Goal: Task Accomplishment & Management: Manage account settings

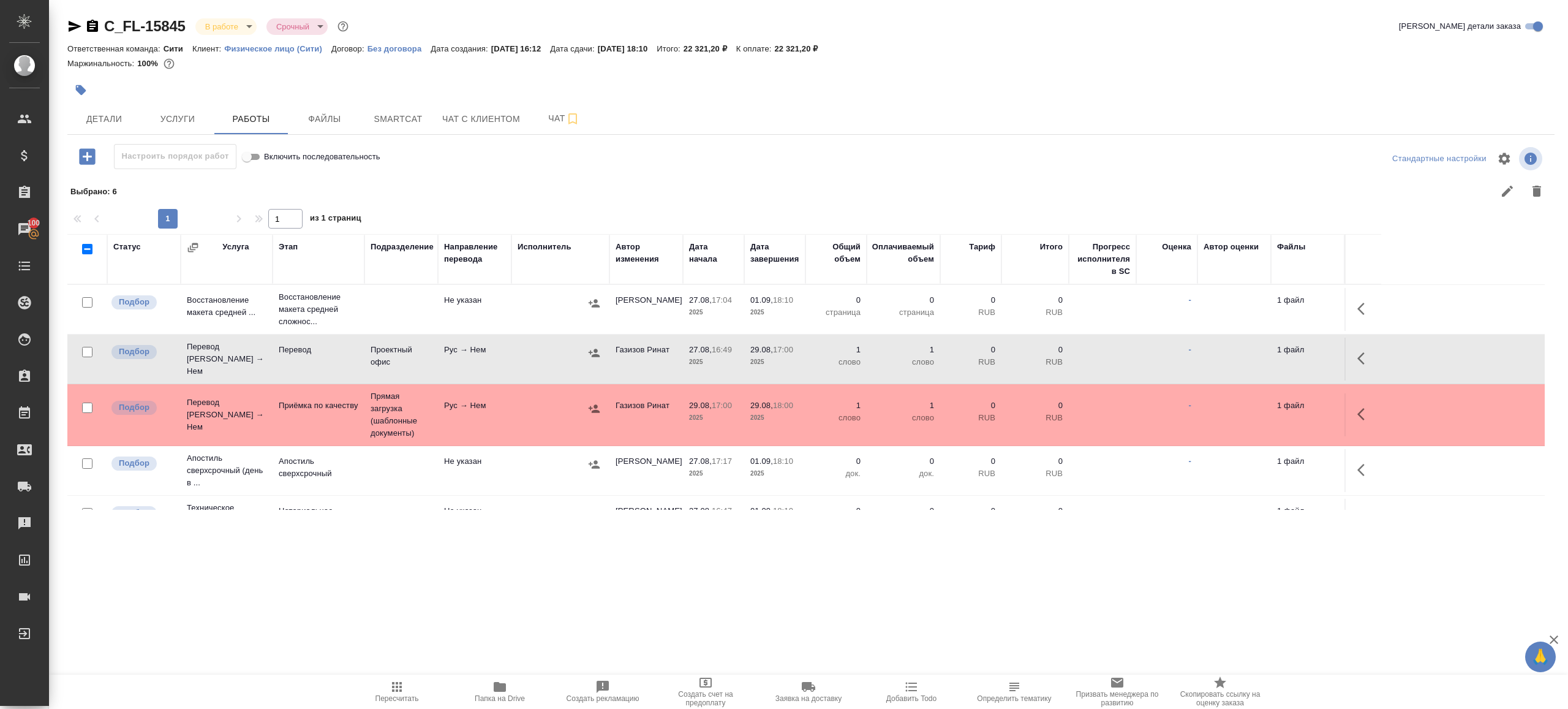
click at [415, 694] on span "Пересчитать" at bounding box center [397, 699] width 44 height 9
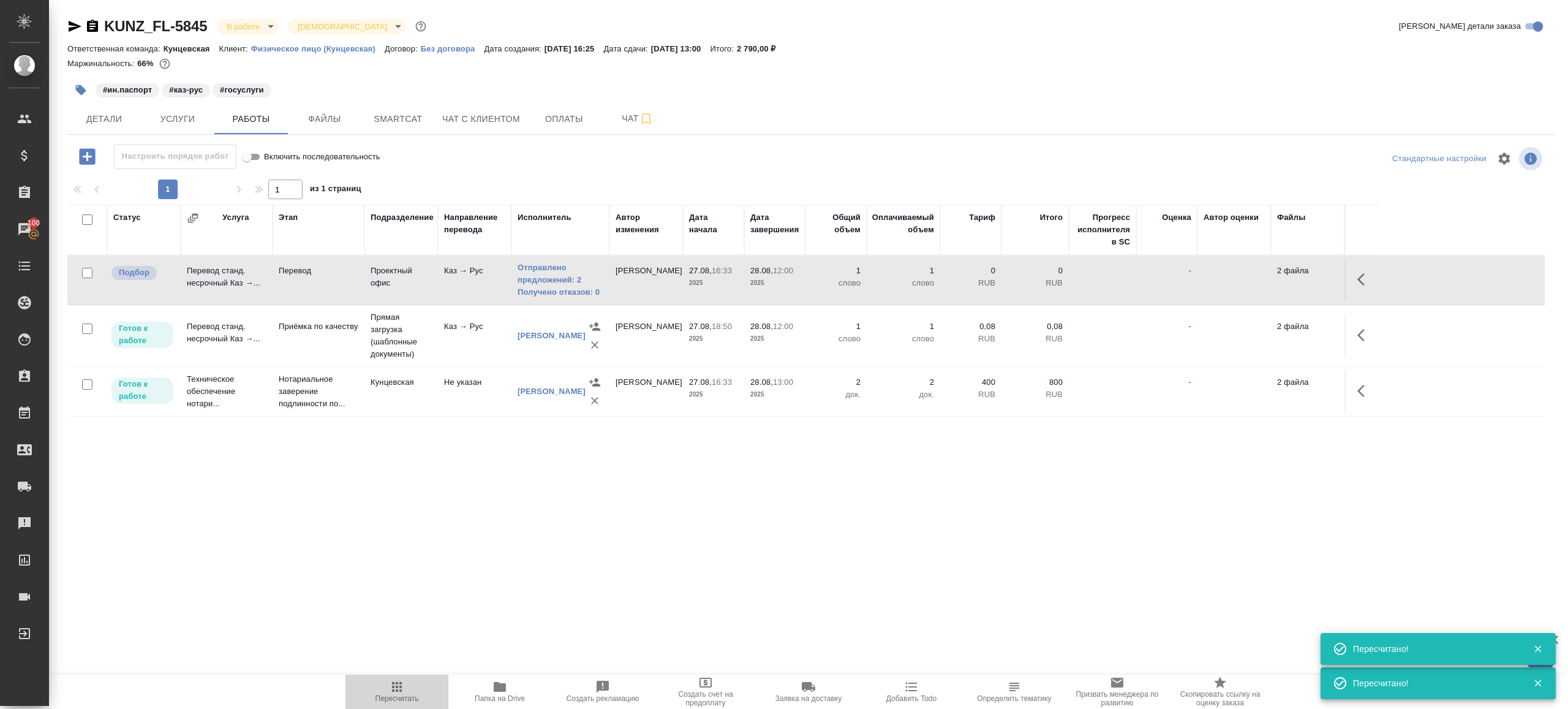
click at [407, 684] on span "Пересчитать" at bounding box center [397, 691] width 88 height 24
click at [406, 680] on span "Пересчитать" at bounding box center [397, 691] width 88 height 24
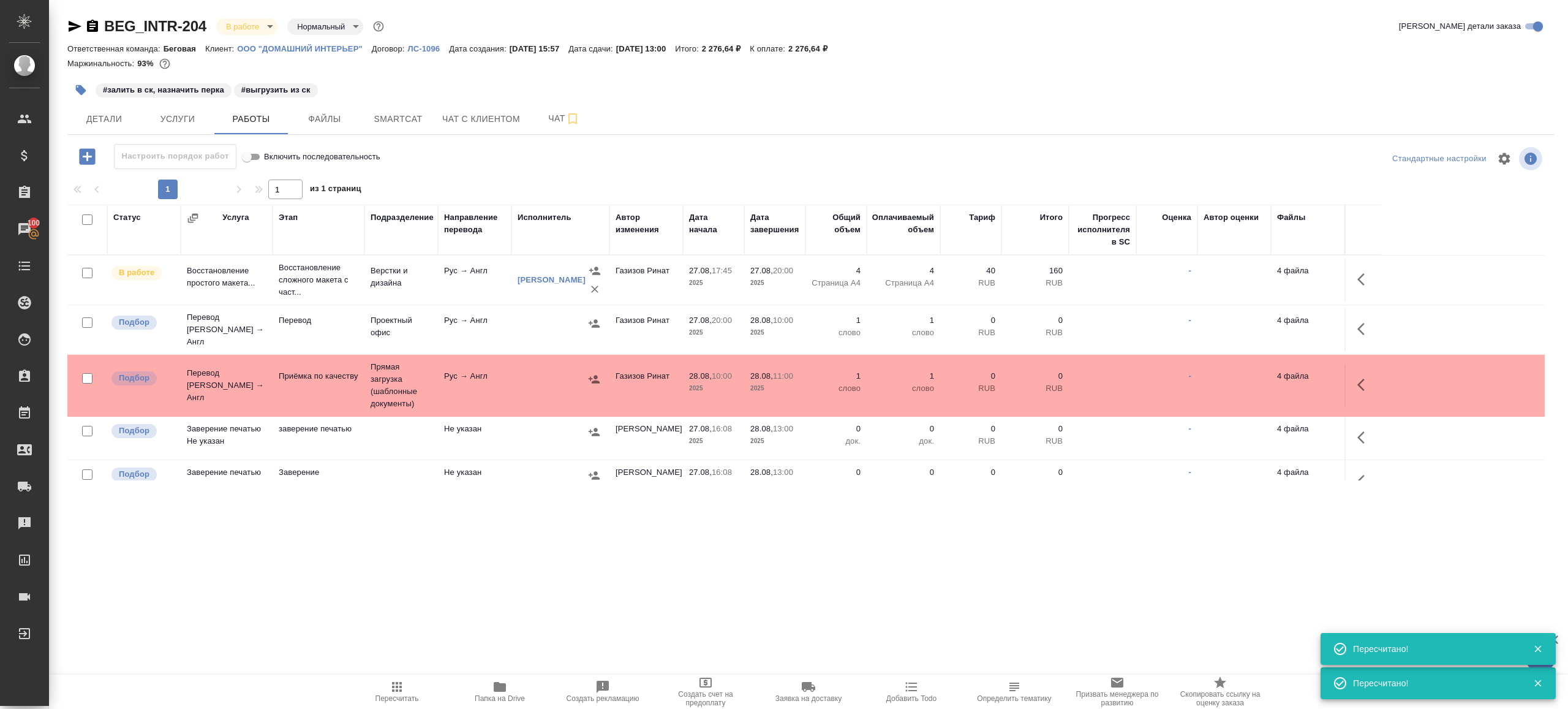
click at [389, 696] on span "Пересчитать" at bounding box center [397, 699] width 44 height 9
click at [419, 121] on span "Smartcat" at bounding box center [397, 119] width 58 height 16
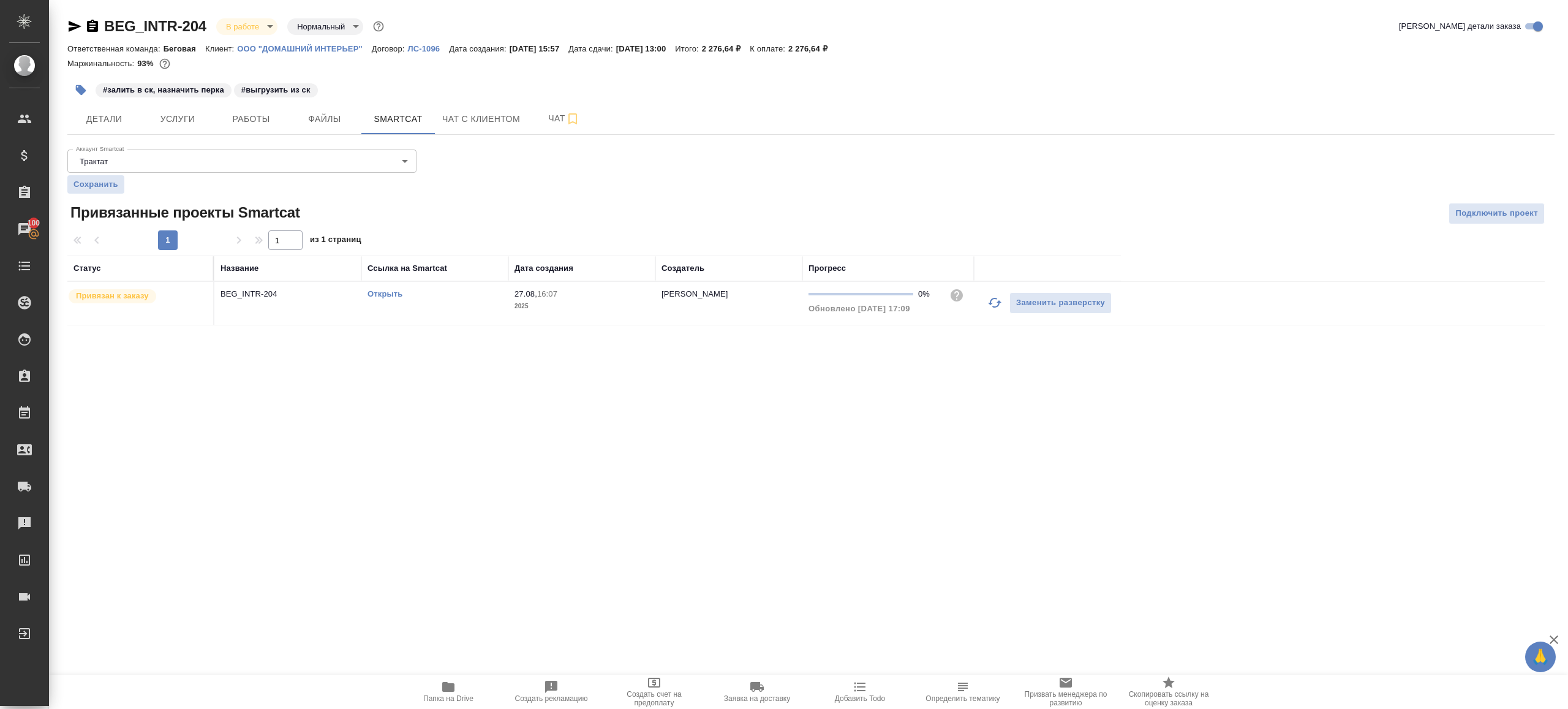
click at [390, 294] on link "Открыть" at bounding box center [385, 294] width 35 height 10
click at [265, 133] on button "Работы" at bounding box center [251, 119] width 73 height 31
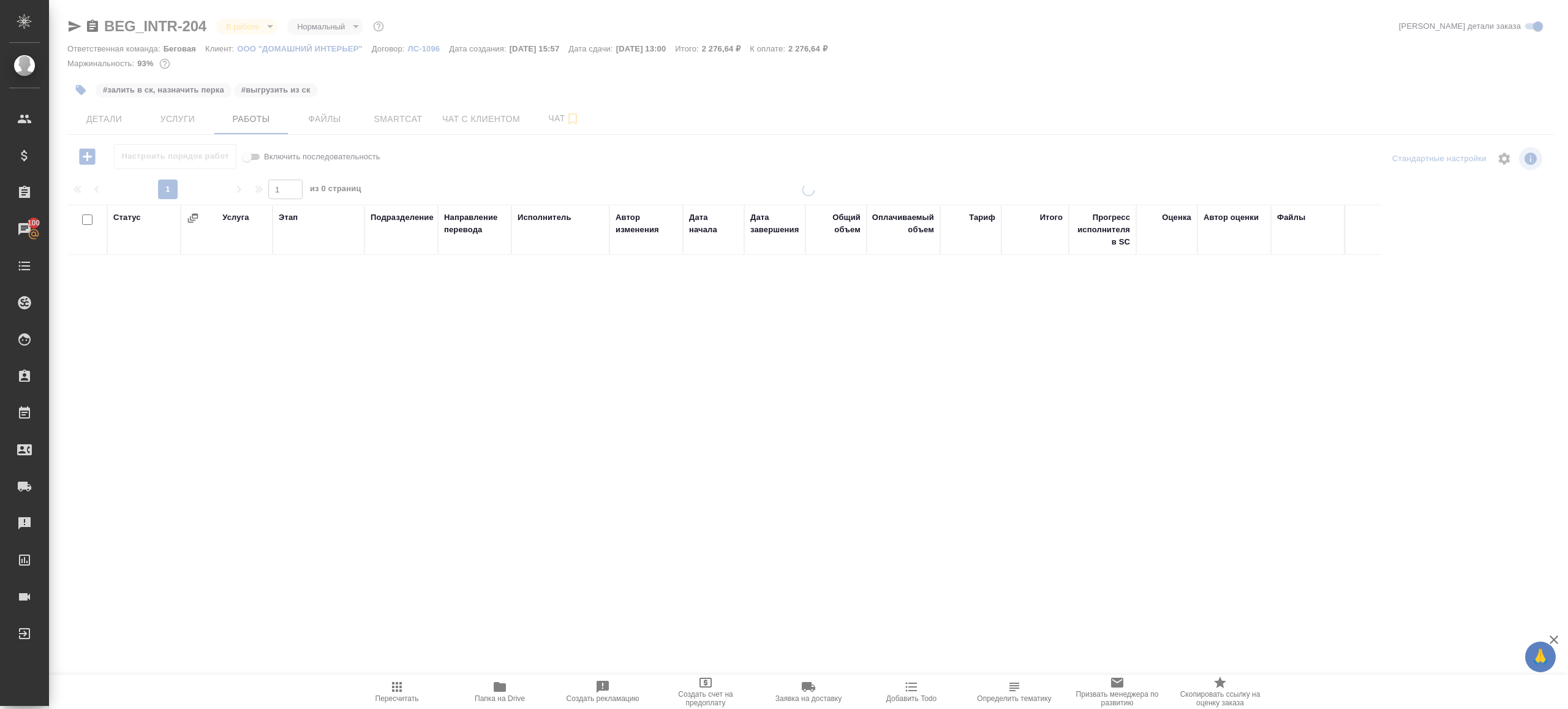
click at [494, 692] on icon "button" at bounding box center [499, 686] width 12 height 10
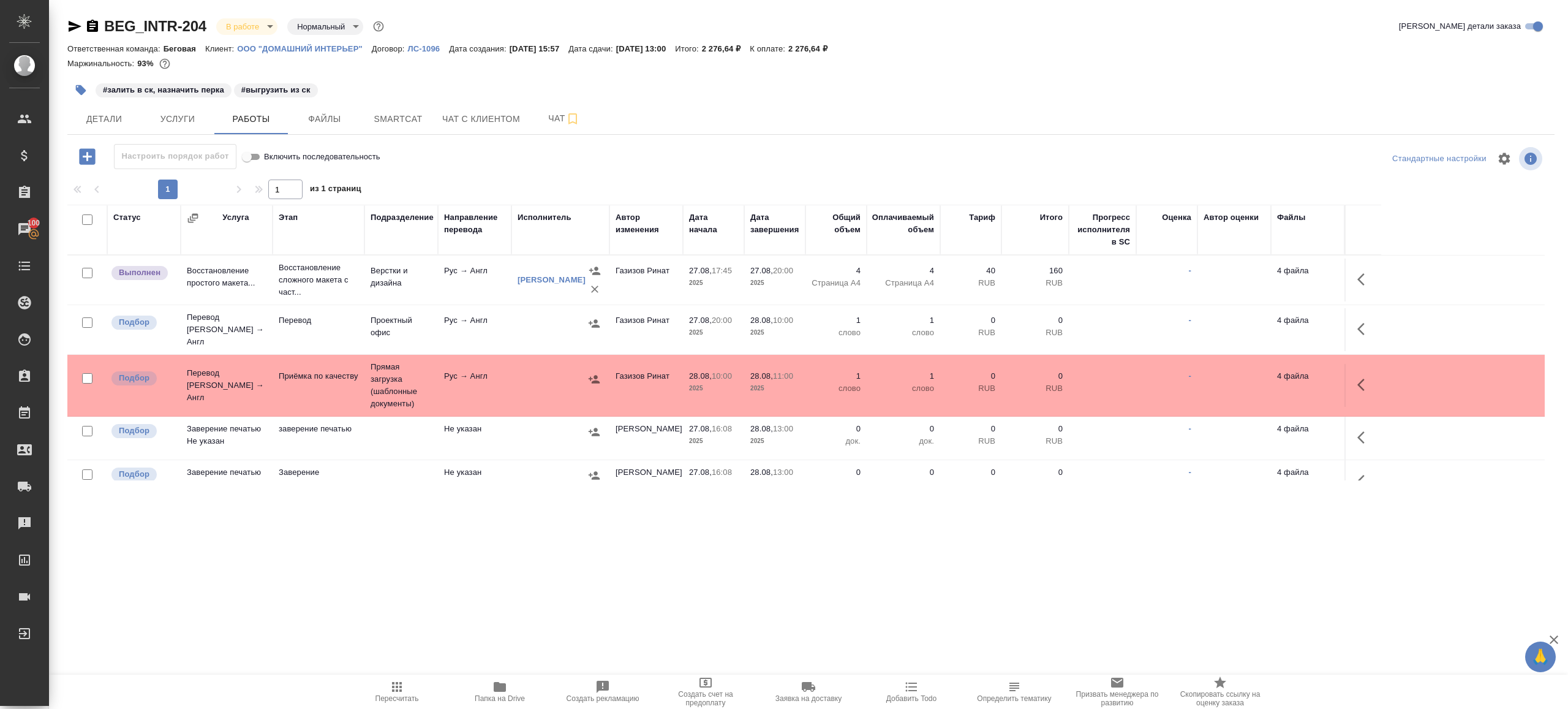
click at [1351, 326] on button "button" at bounding box center [1365, 330] width 30 height 30
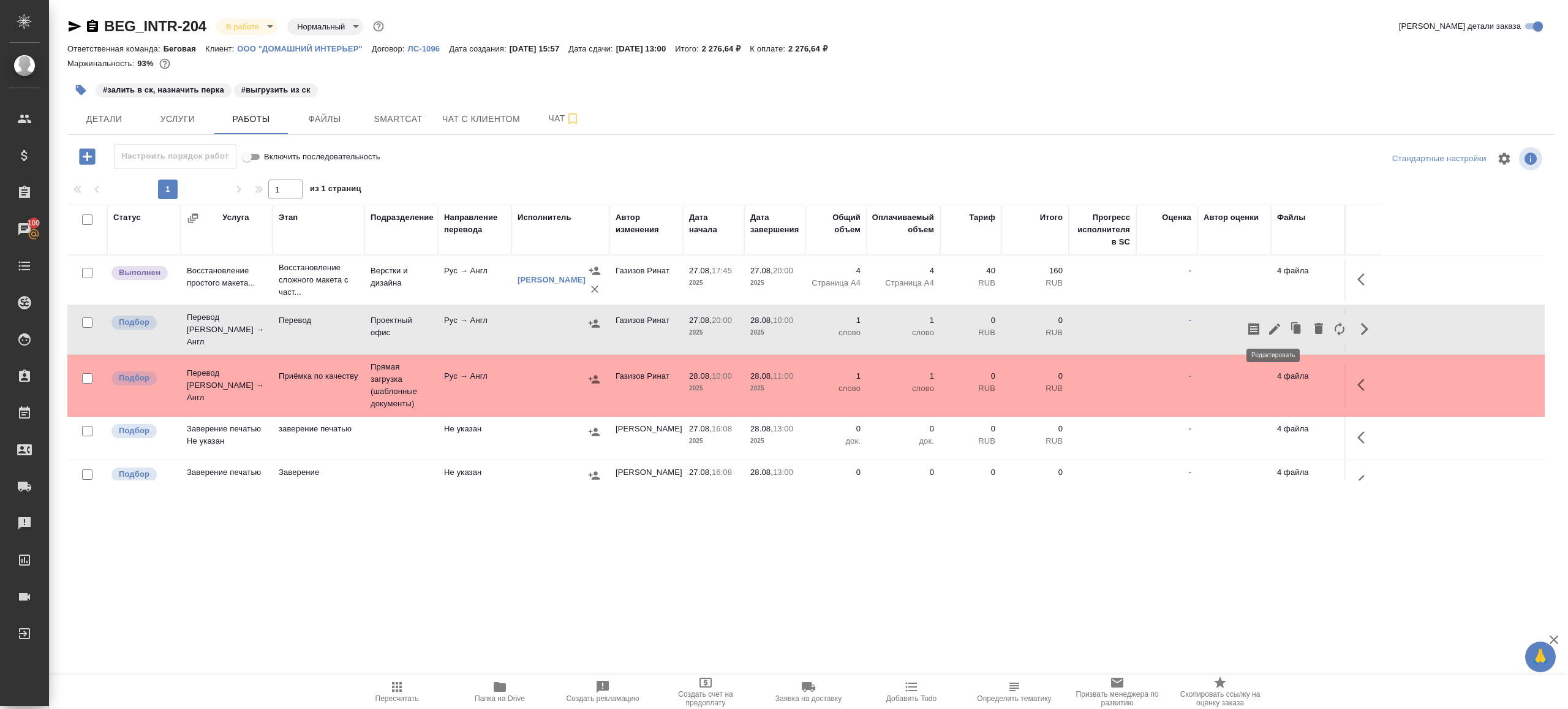
click at [1271, 331] on icon "button" at bounding box center [1274, 329] width 11 height 11
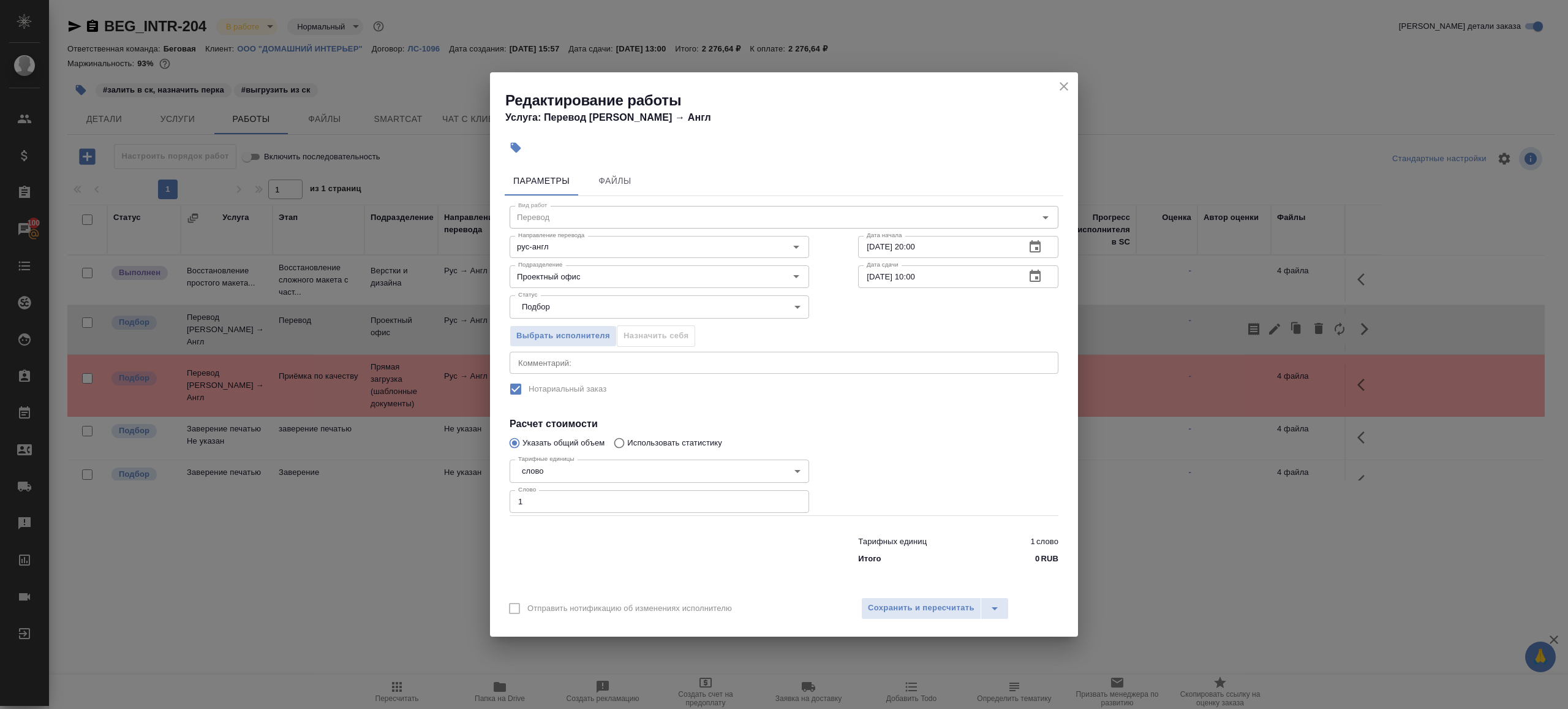
click at [697, 505] on input "1" at bounding box center [660, 501] width 300 height 22
paste input "316.4"
type input "316.4"
click at [895, 466] on div at bounding box center [958, 485] width 249 height 110
click at [925, 599] on button "Сохранить и пересчитать" at bounding box center [921, 608] width 120 height 22
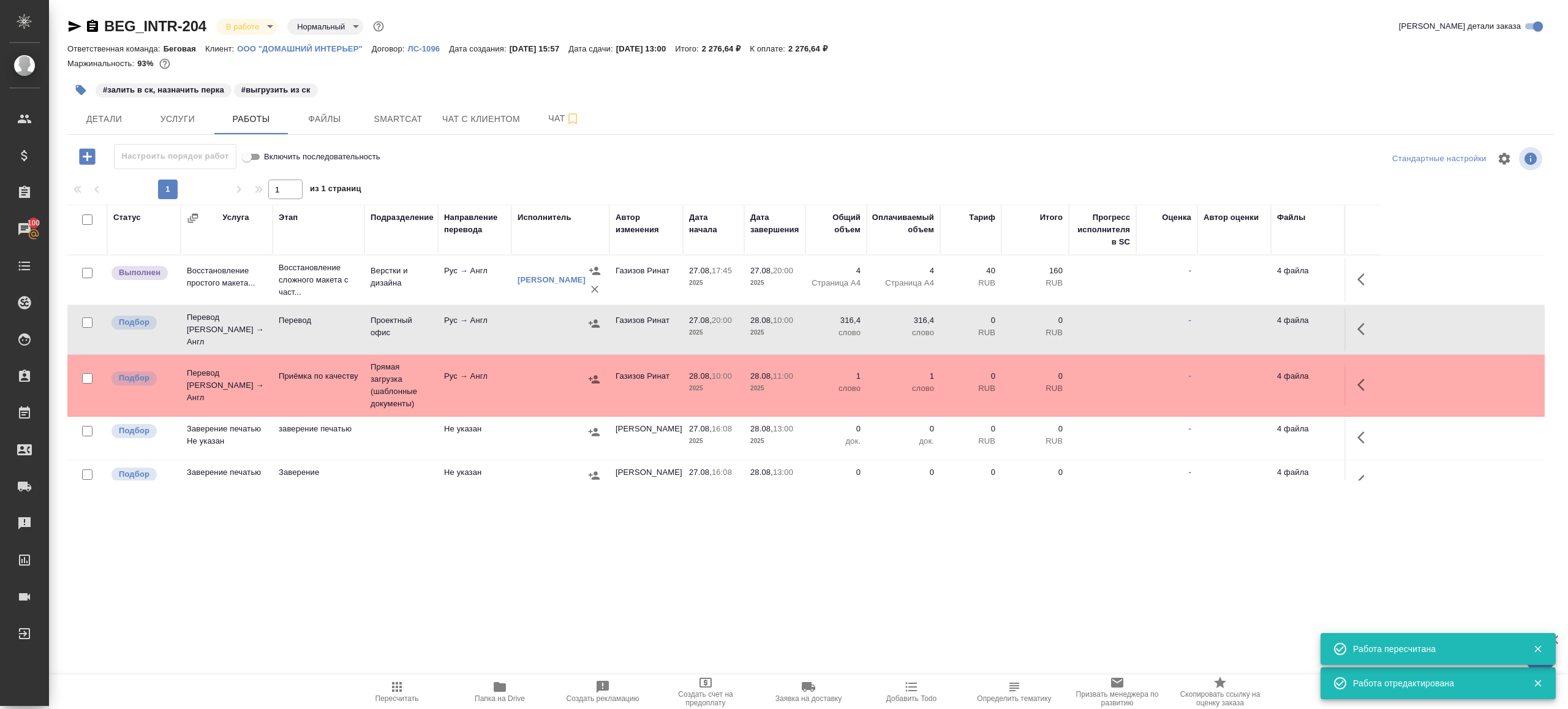
click at [595, 323] on icon "button" at bounding box center [594, 323] width 11 height 8
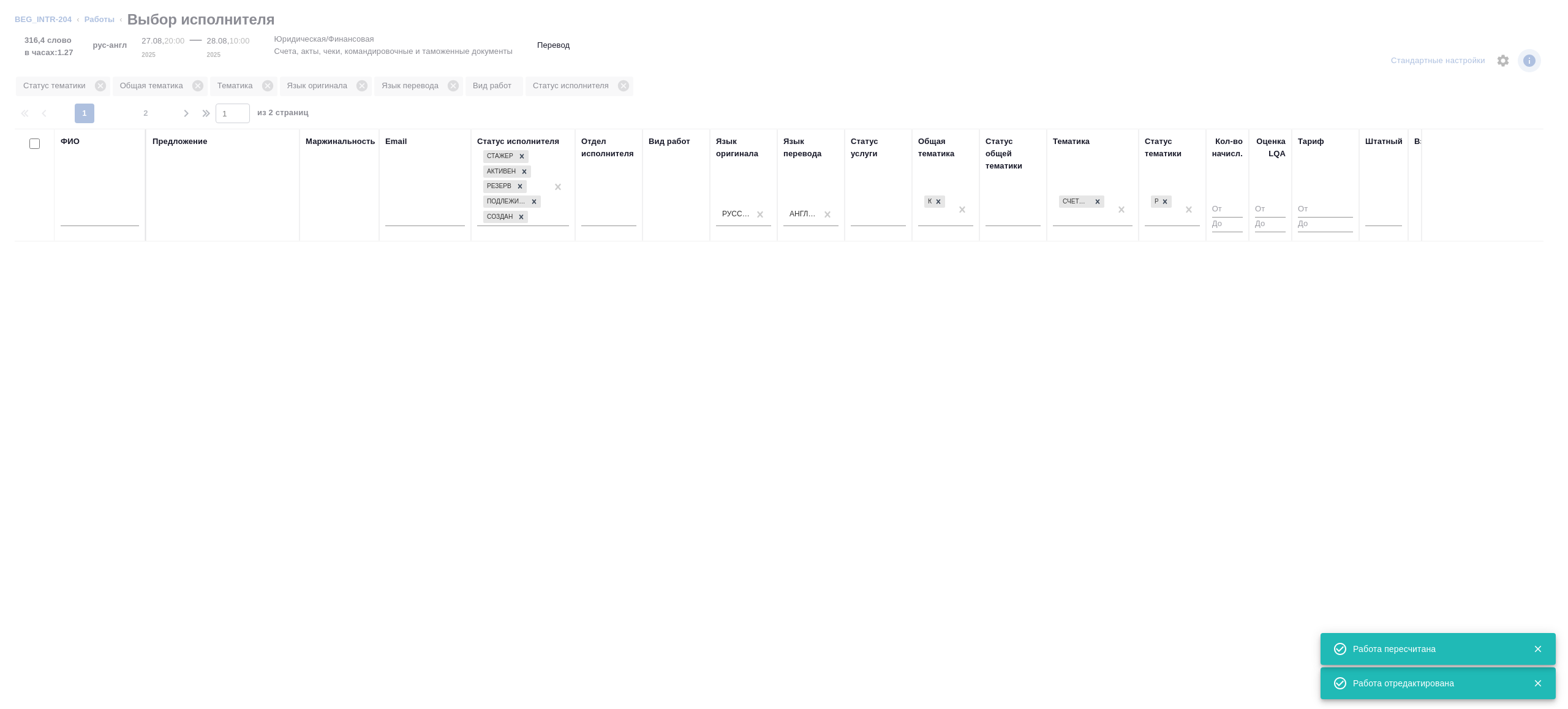
click at [87, 217] on input "text" at bounding box center [100, 219] width 78 height 16
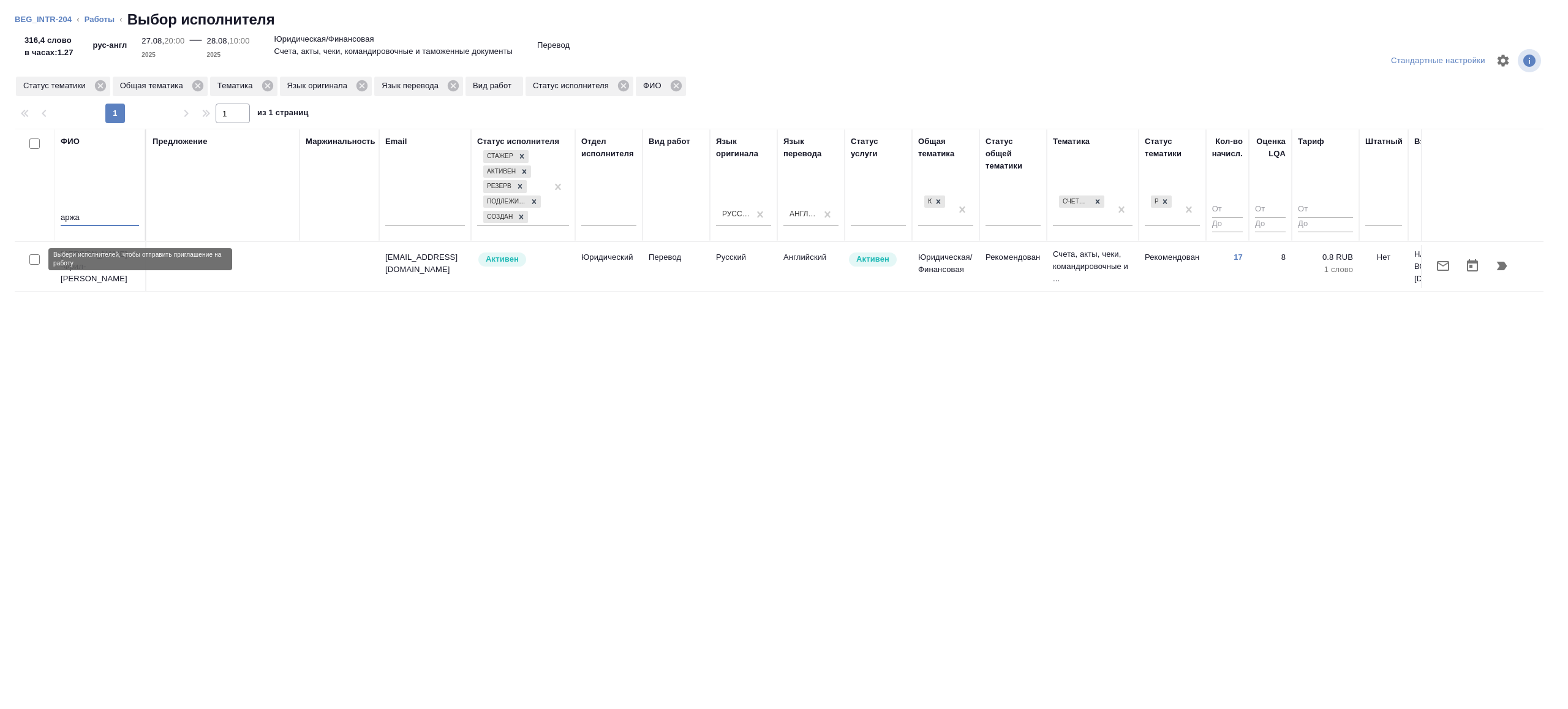
type input "аржа"
click at [36, 262] on input "checkbox" at bounding box center [35, 260] width 10 height 10
checkbox input "true"
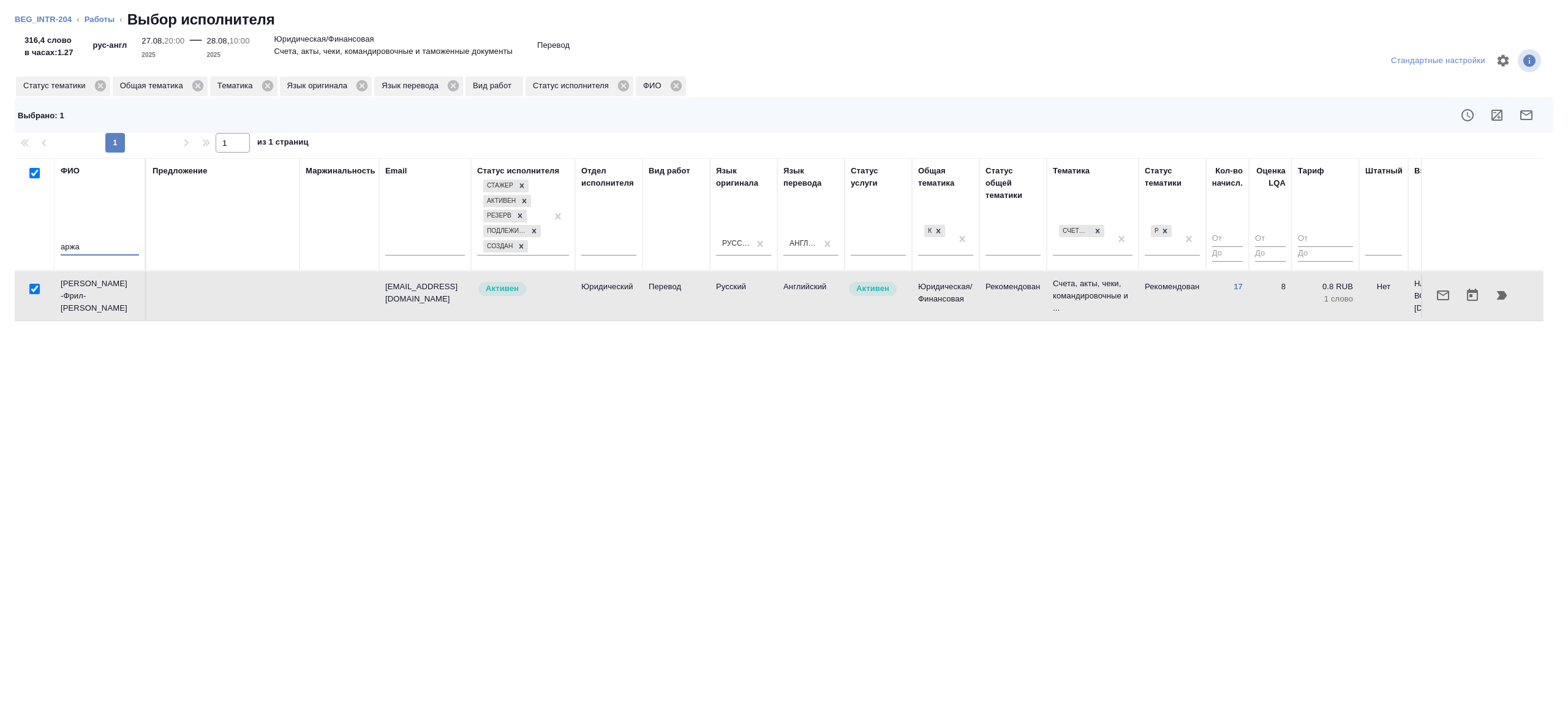
drag, startPoint x: 85, startPoint y: 242, endPoint x: 24, endPoint y: 242, distance: 61.0
click at [24, 242] on tr "ФИО аржа Предложение Маржинальность Email Статус исполнителя Стажер Активен Рез…" at bounding box center [905, 214] width 1780 height 112
type input "голов"
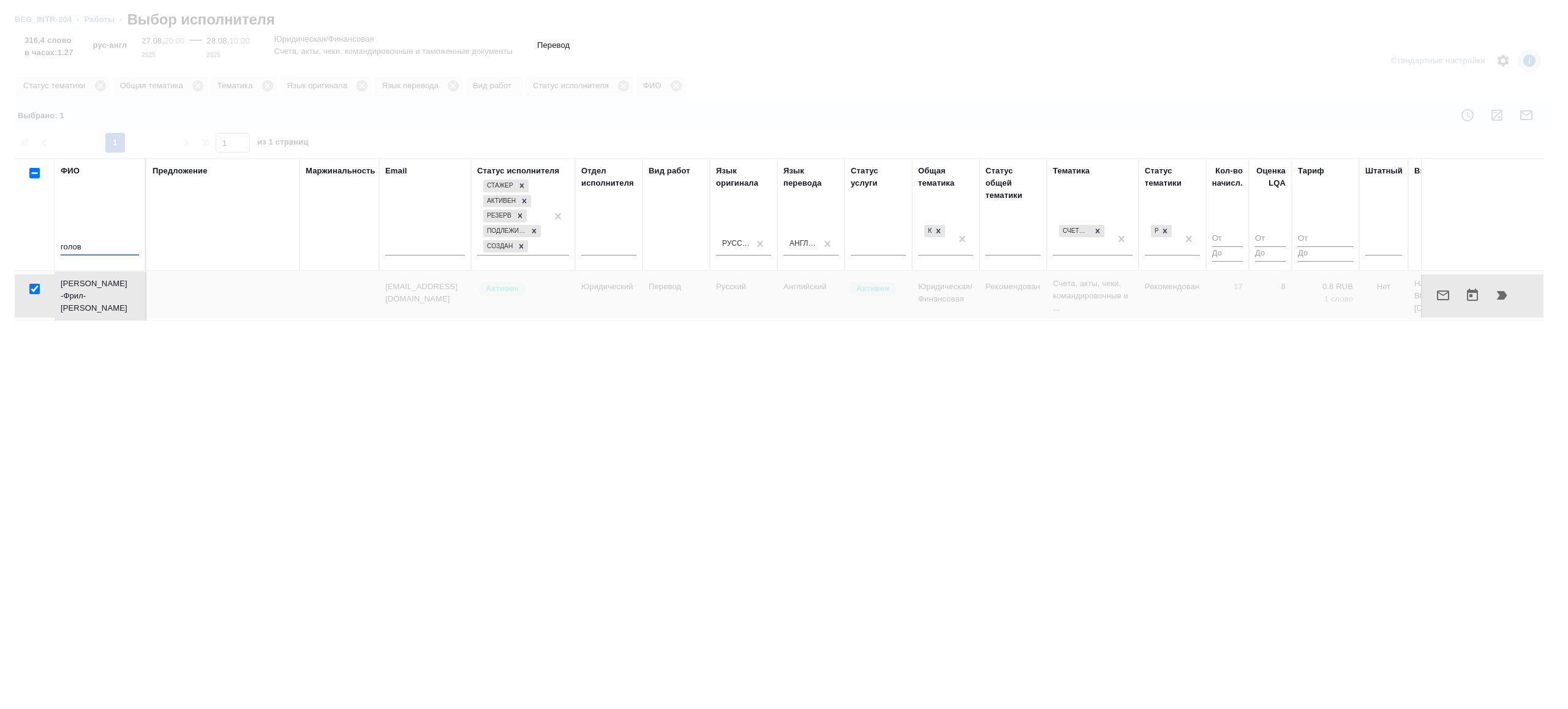
checkbox input "false"
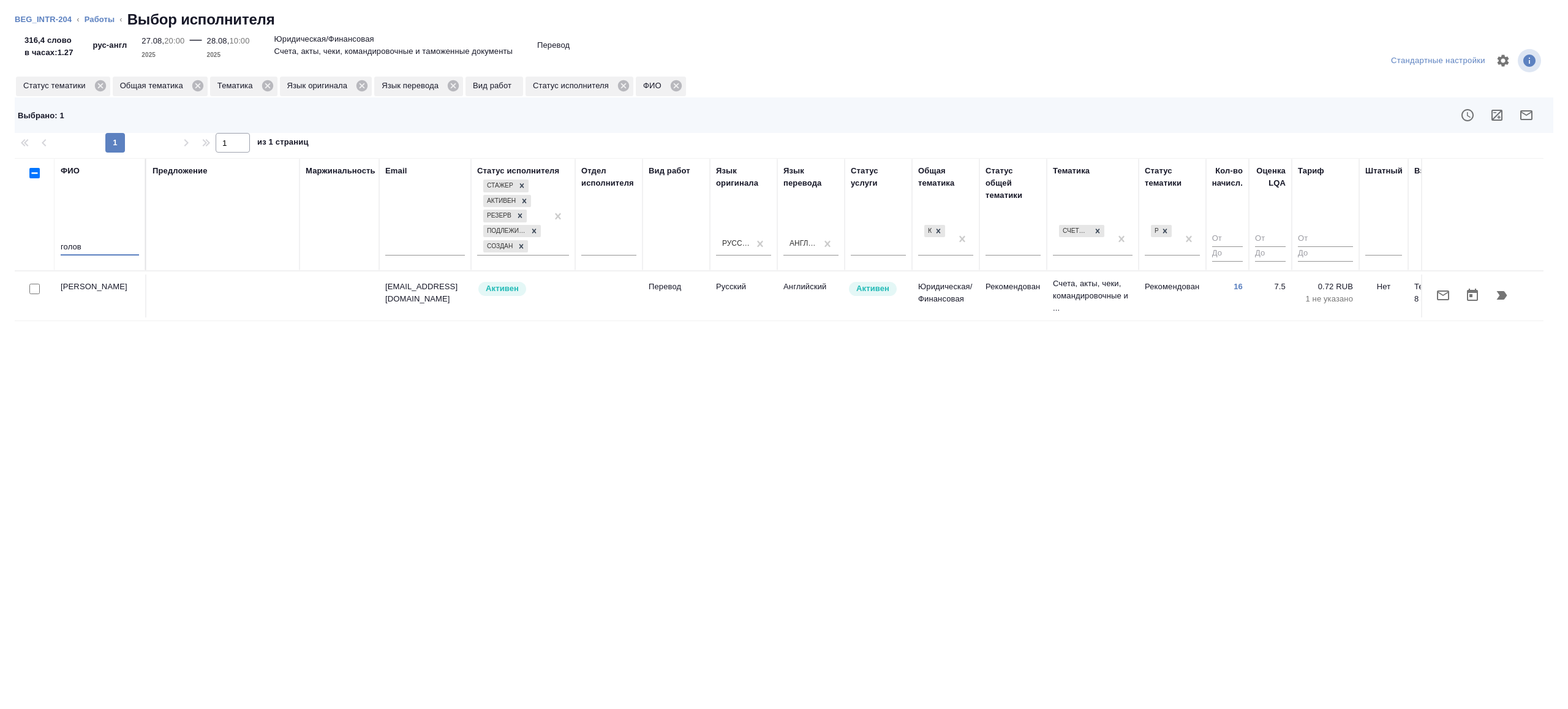
type input "голов"
click at [26, 284] on div at bounding box center [35, 290] width 28 height 17
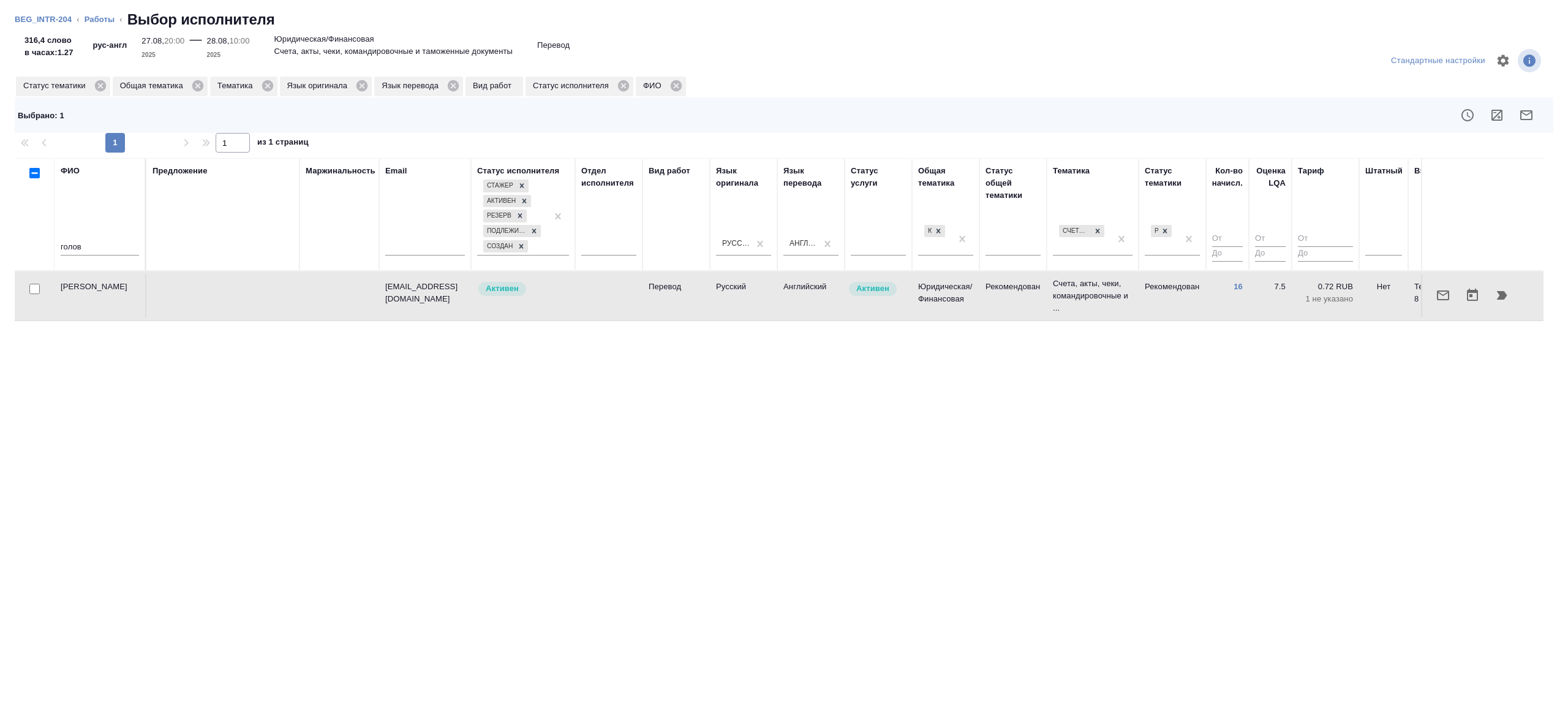
click at [31, 288] on input "checkbox" at bounding box center [35, 289] width 10 height 10
checkbox input "true"
click at [1524, 115] on icon "button" at bounding box center [1526, 115] width 15 height 15
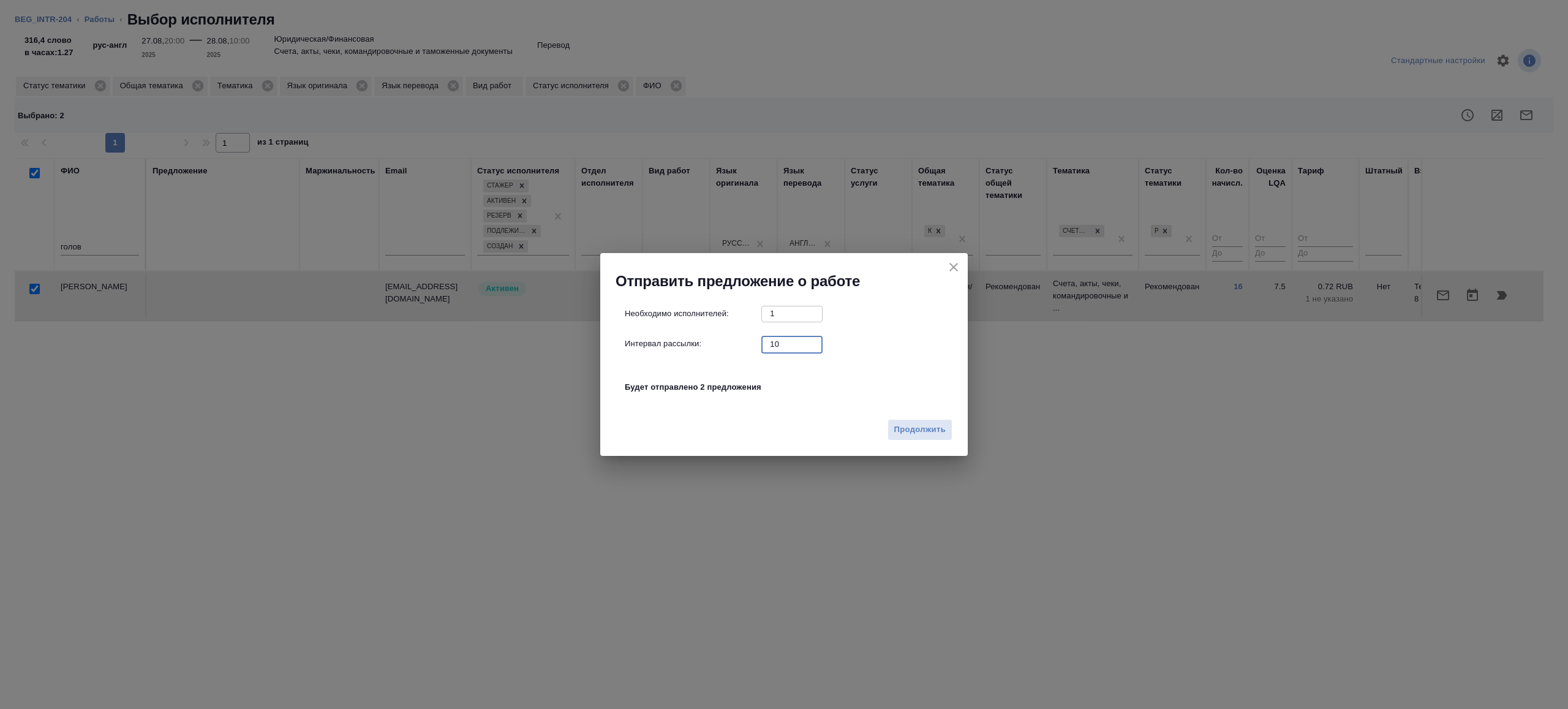
drag, startPoint x: 775, startPoint y: 351, endPoint x: 721, endPoint y: 333, distance: 56.9
click at [721, 333] on div "Необходимо исполнителей: 1 ​ Интервал рассылки: 10 ​ Будет отправлено 2 предлож…" at bounding box center [789, 357] width 329 height 102
type input "1"
click at [931, 440] on button "Продолжить" at bounding box center [920, 430] width 64 height 22
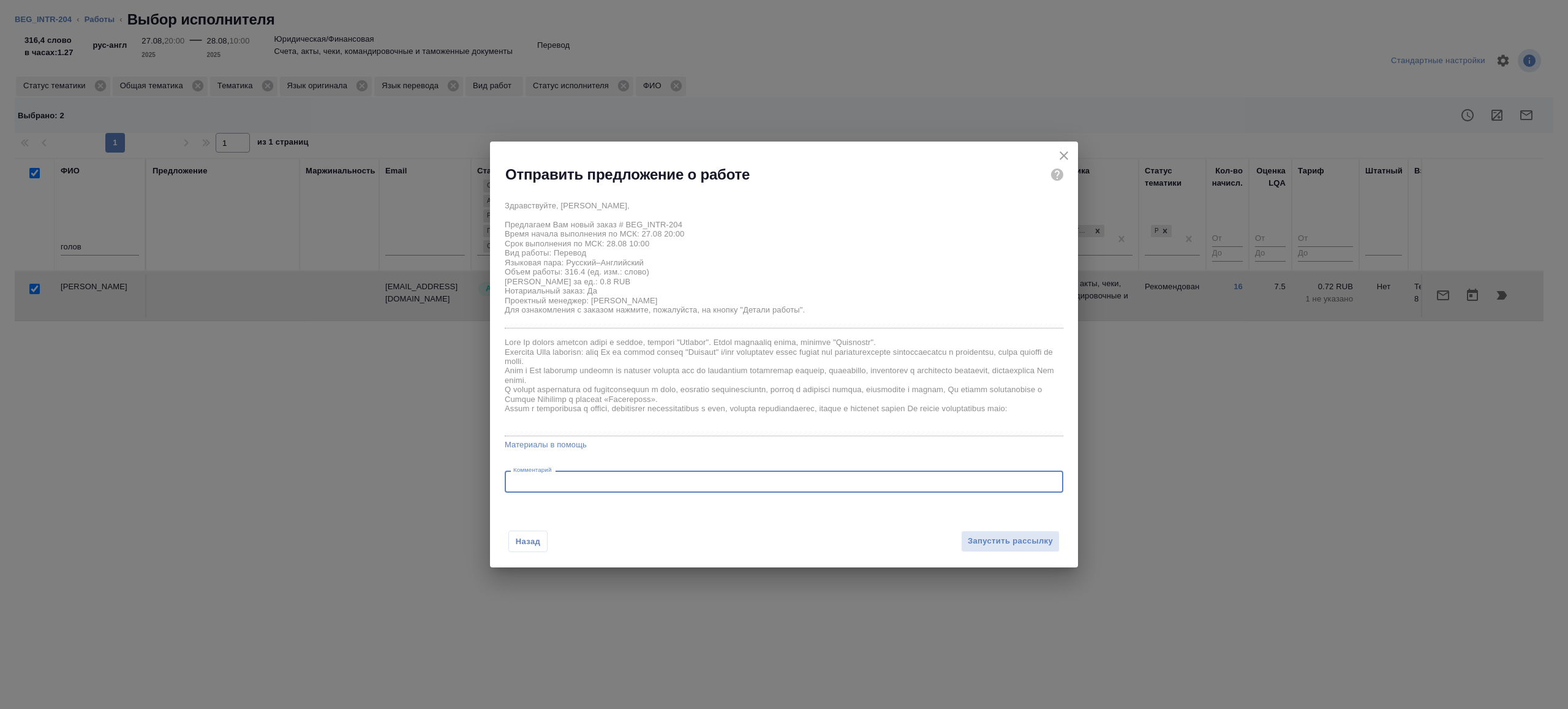
click at [618, 484] on textarea at bounding box center [784, 481] width 541 height 10
type textarea "будет в смарткате, при переводе просьба опираться на оригинал"
click at [1025, 544] on span "Запустить рассылку" at bounding box center [1010, 542] width 85 height 14
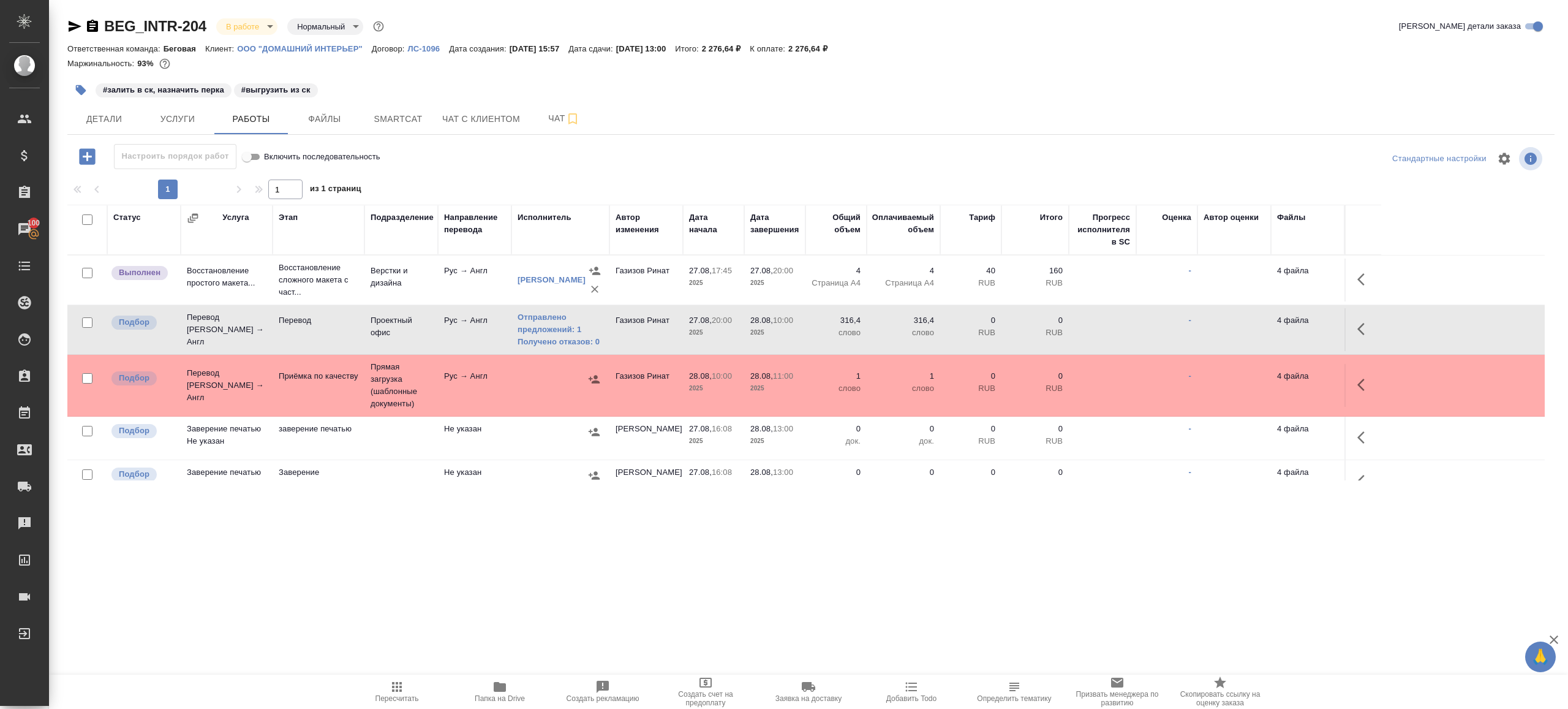
click at [380, 686] on span "Пересчитать" at bounding box center [397, 691] width 88 height 24
click at [601, 547] on div ".cls-1 fill:#fff; AWATERA Gazizov Rinat Клиенты Спецификации Заказы 100 Чаты To…" at bounding box center [784, 354] width 1568 height 709
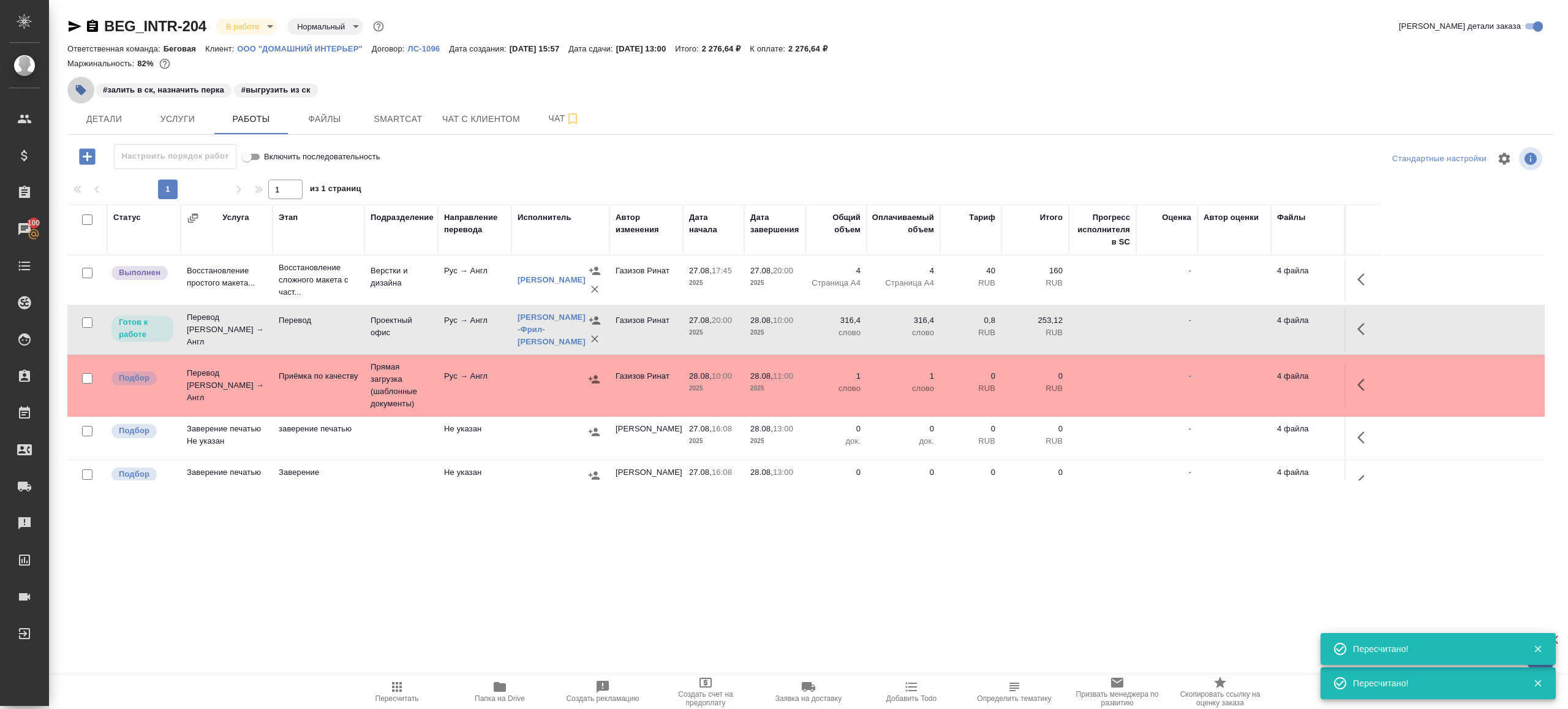
click at [77, 90] on icon "button" at bounding box center [81, 91] width 10 height 10
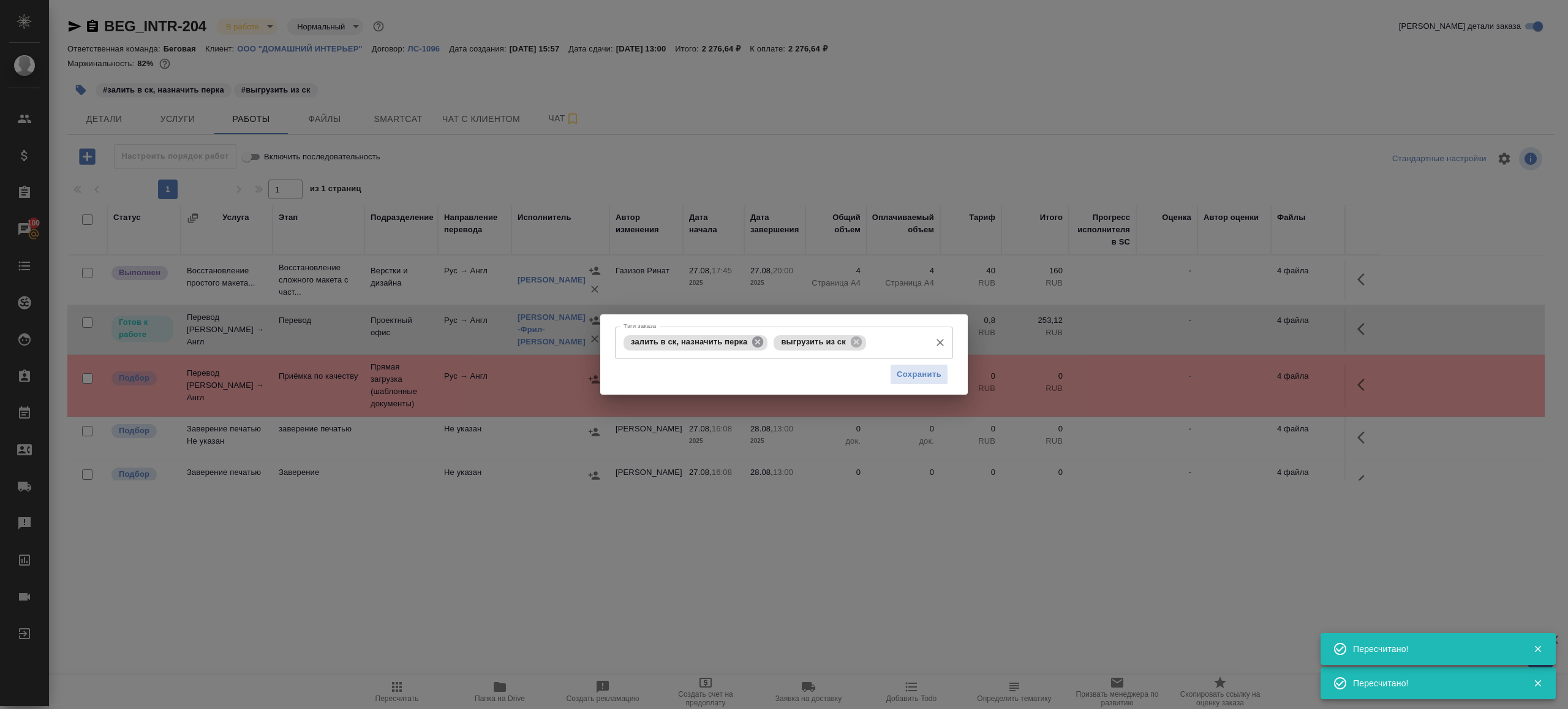
click at [764, 344] on icon at bounding box center [757, 341] width 13 height 13
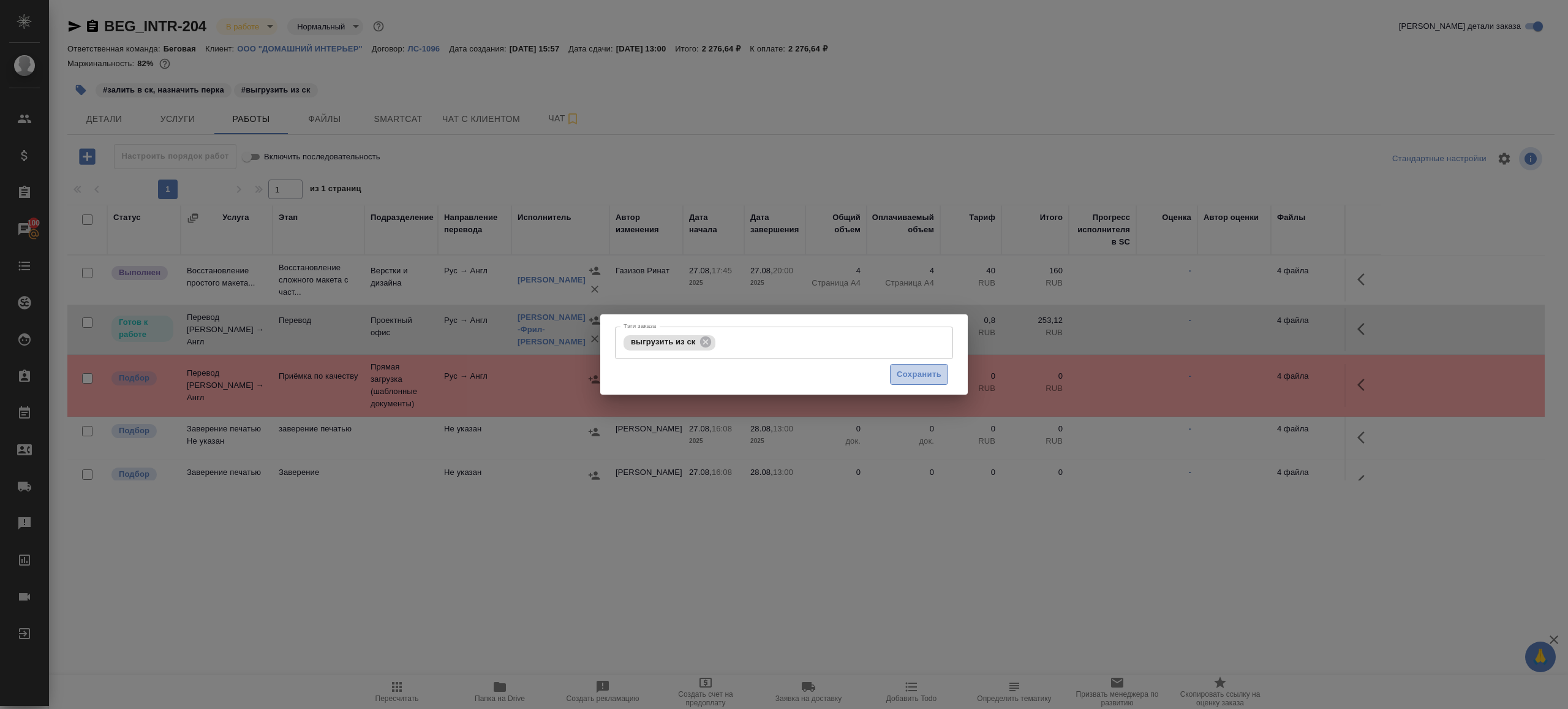
click at [923, 378] on span "Сохранить" at bounding box center [919, 375] width 44 height 14
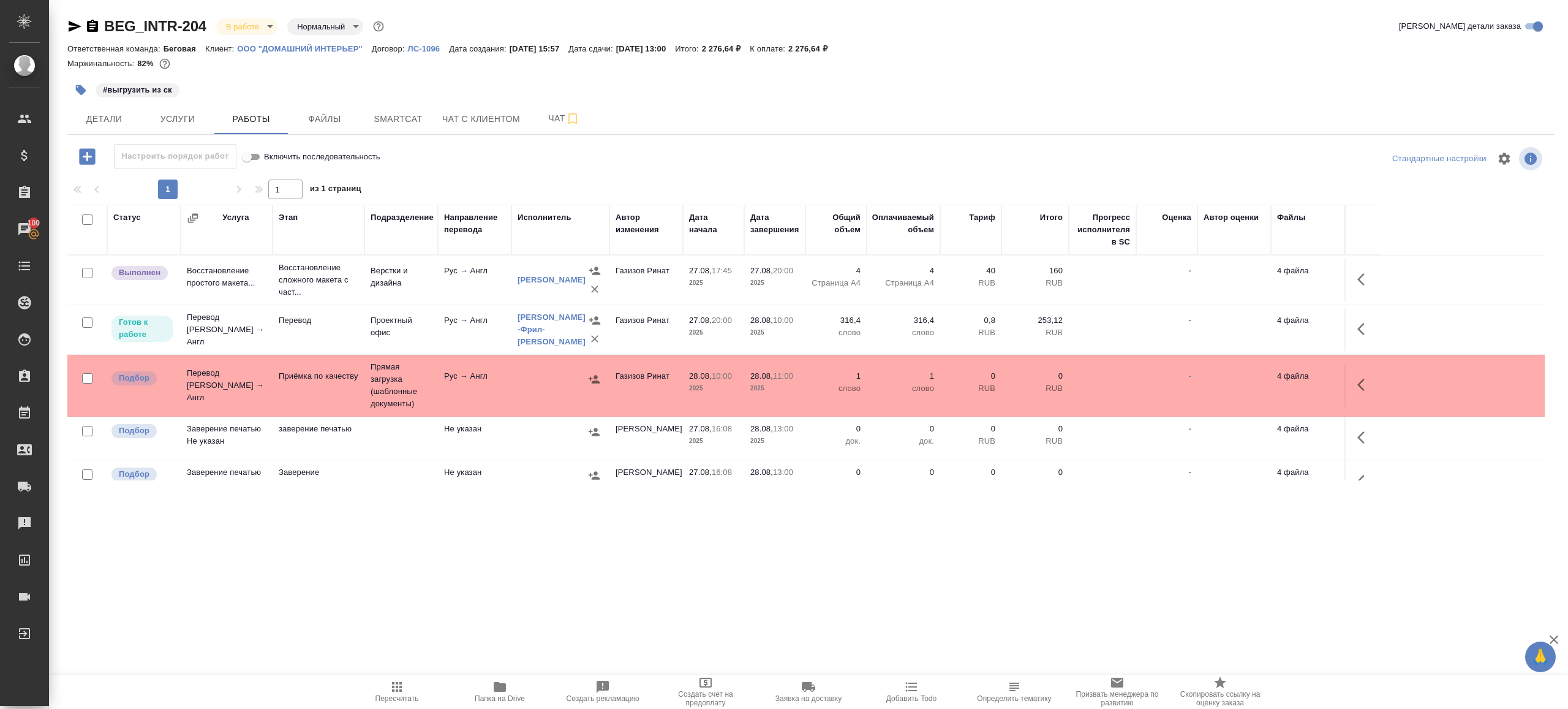
click at [413, 673] on div ".cls-1 fill:#fff; AWATERA Gazizov Rinat Клиенты Спецификации Заказы 100 Чаты To…" at bounding box center [784, 354] width 1568 height 709
click at [400, 699] on span "Пересчитать" at bounding box center [397, 699] width 44 height 9
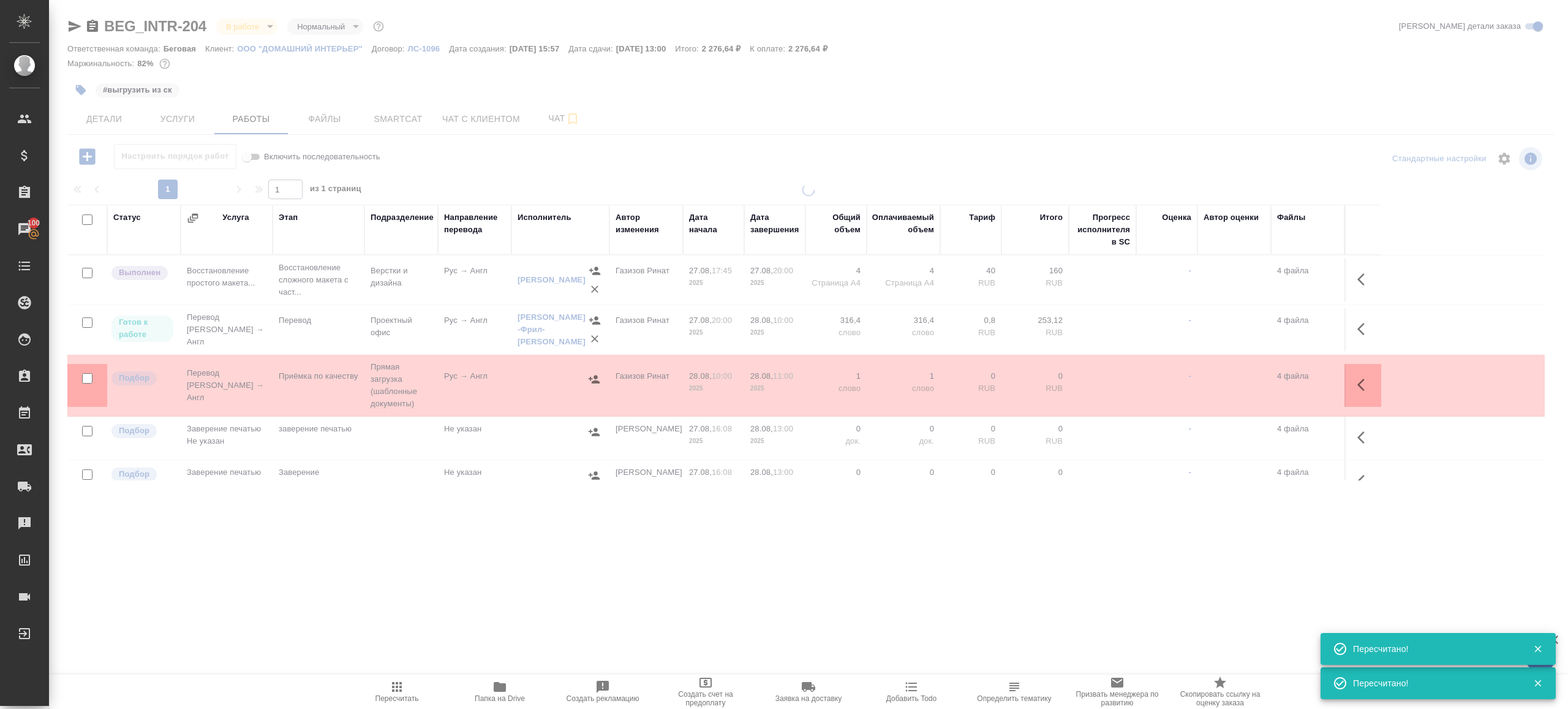
click at [512, 168] on div at bounding box center [808, 256] width 1519 height 512
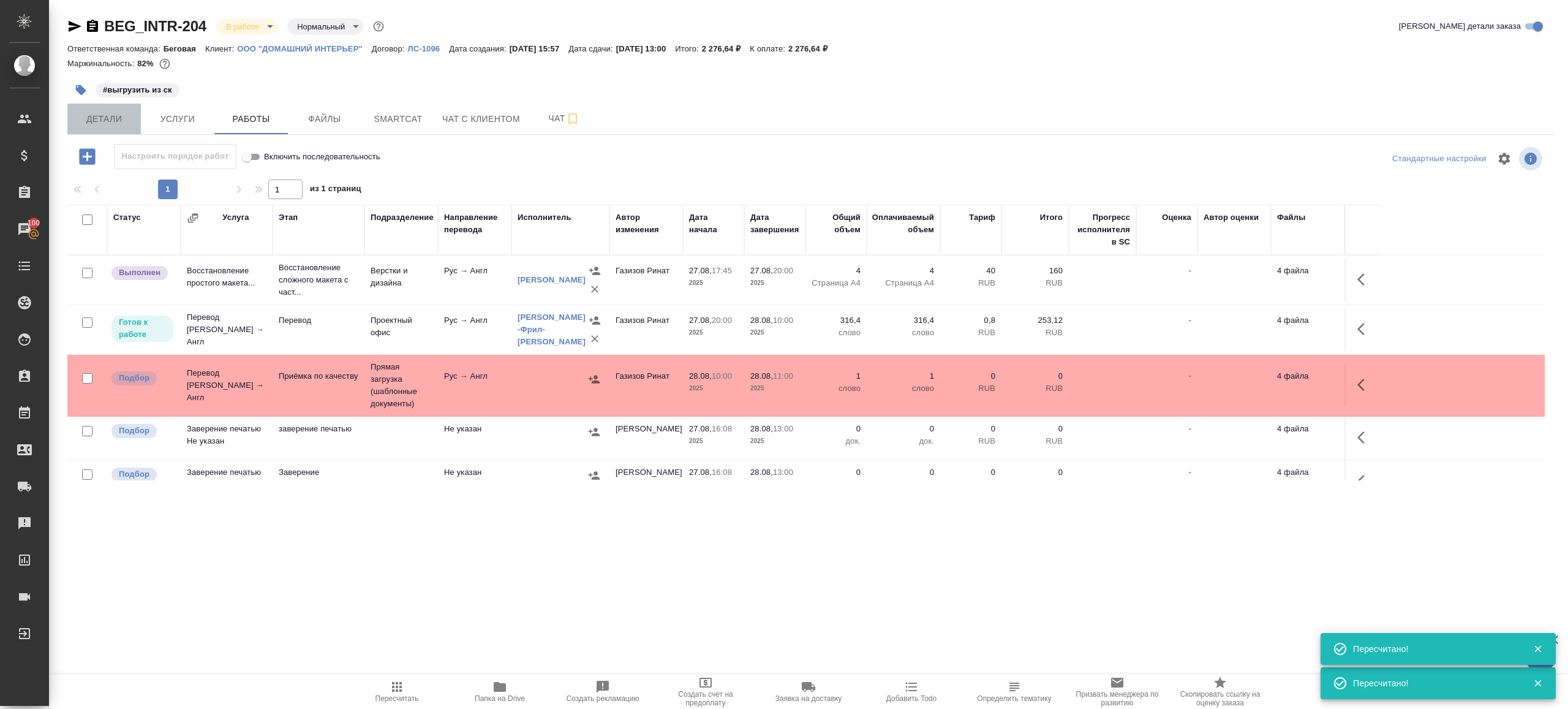
click at [113, 114] on span "Детали" at bounding box center [104, 119] width 58 height 16
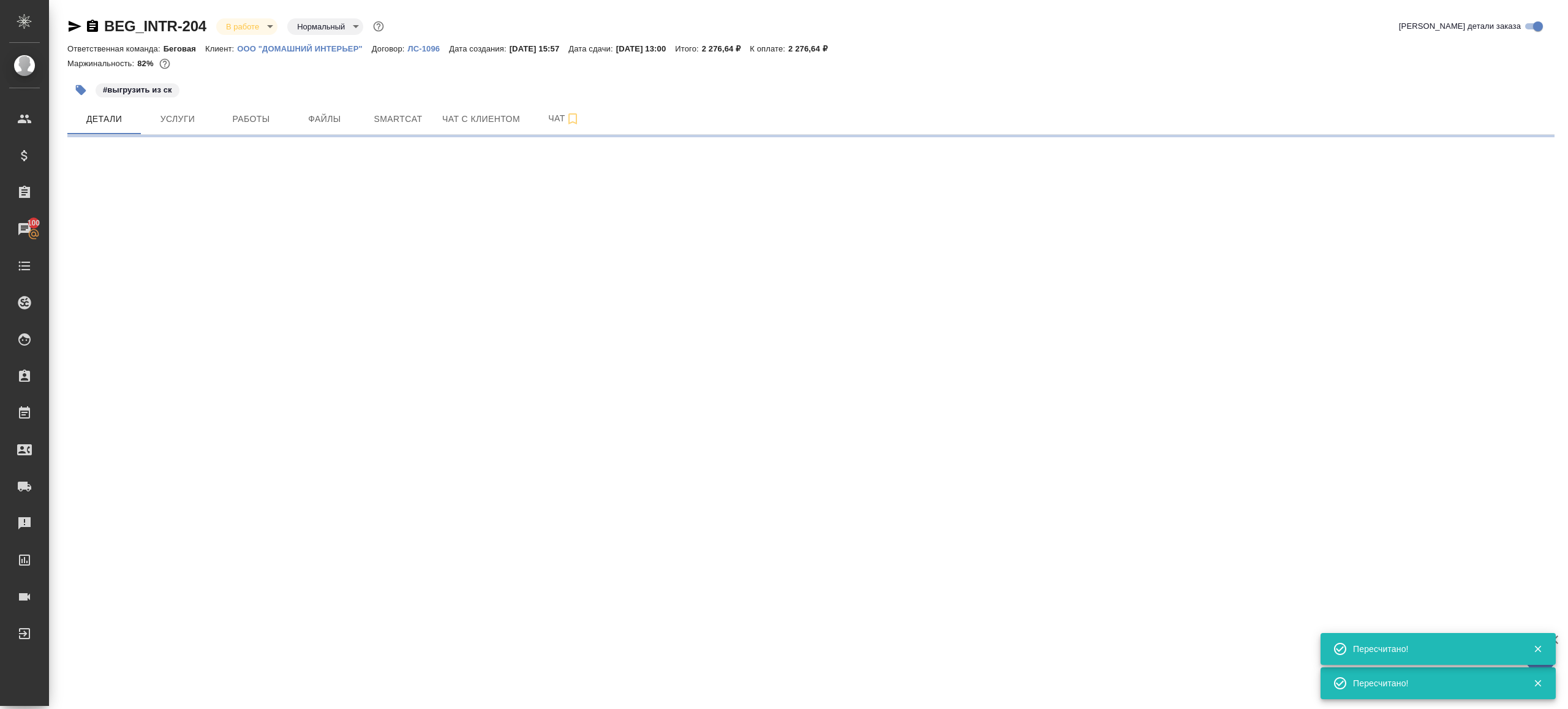
select select "RU"
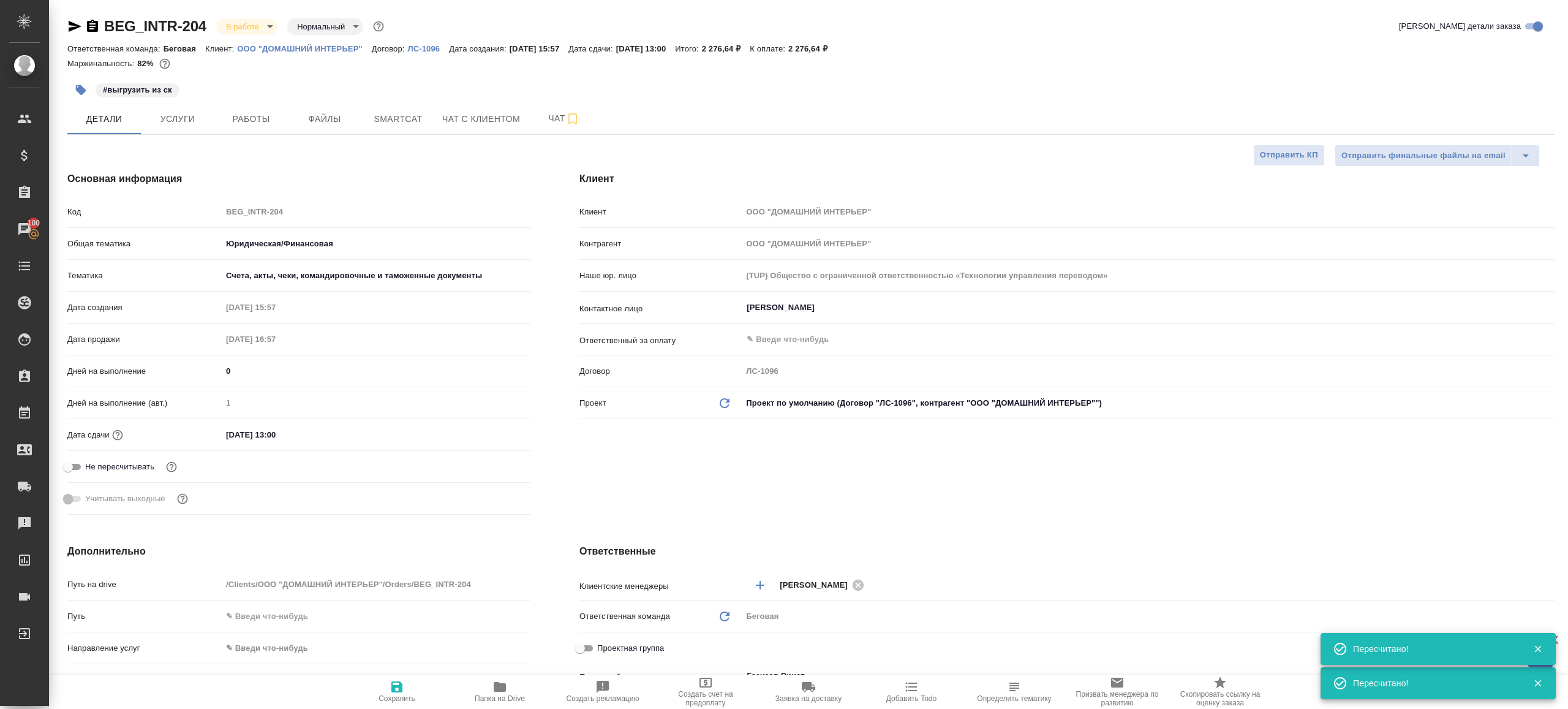
type textarea "x"
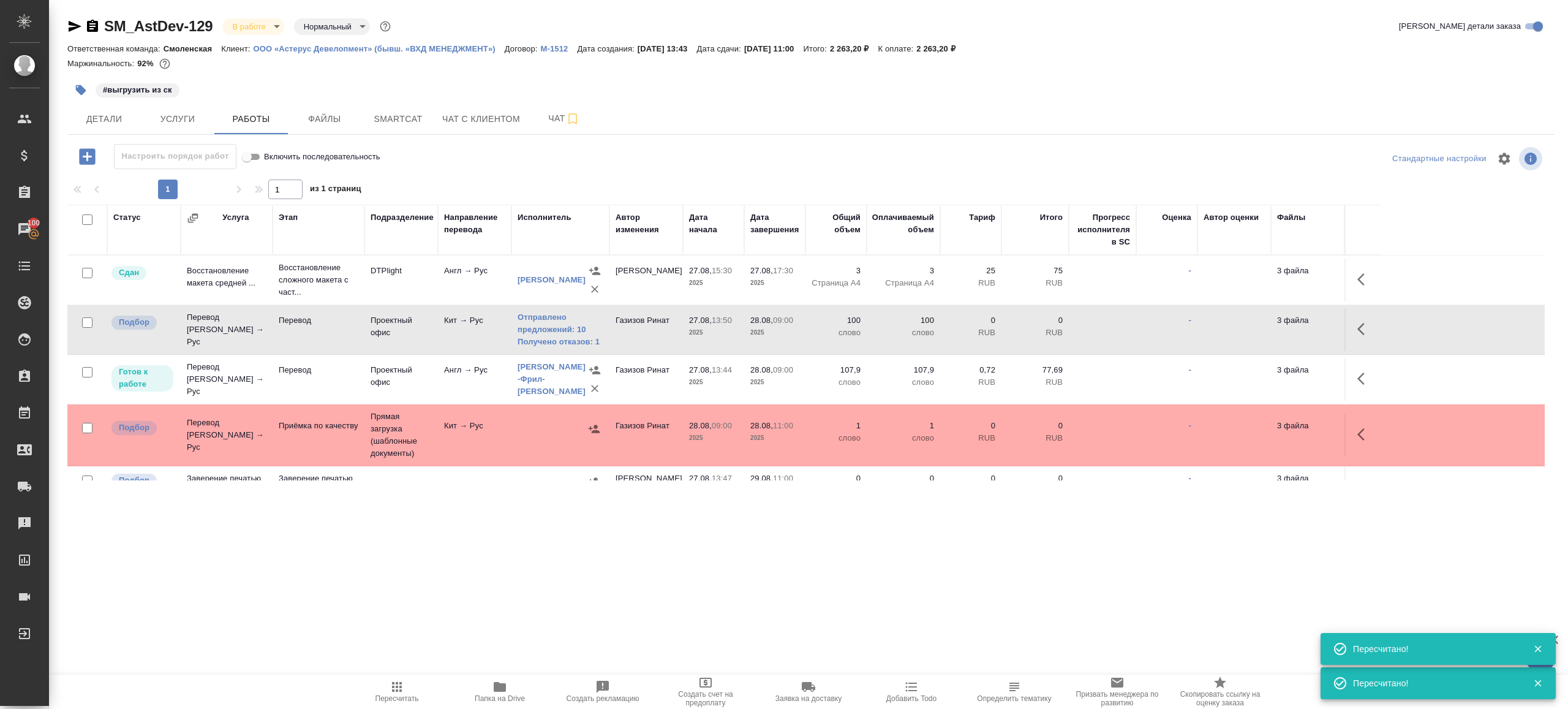
click at [405, 680] on span "Пересчитать" at bounding box center [397, 691] width 88 height 24
click at [448, 329] on td "Кит → Рус" at bounding box center [474, 329] width 73 height 43
click at [408, 678] on button "Пересчитать" at bounding box center [397, 692] width 103 height 34
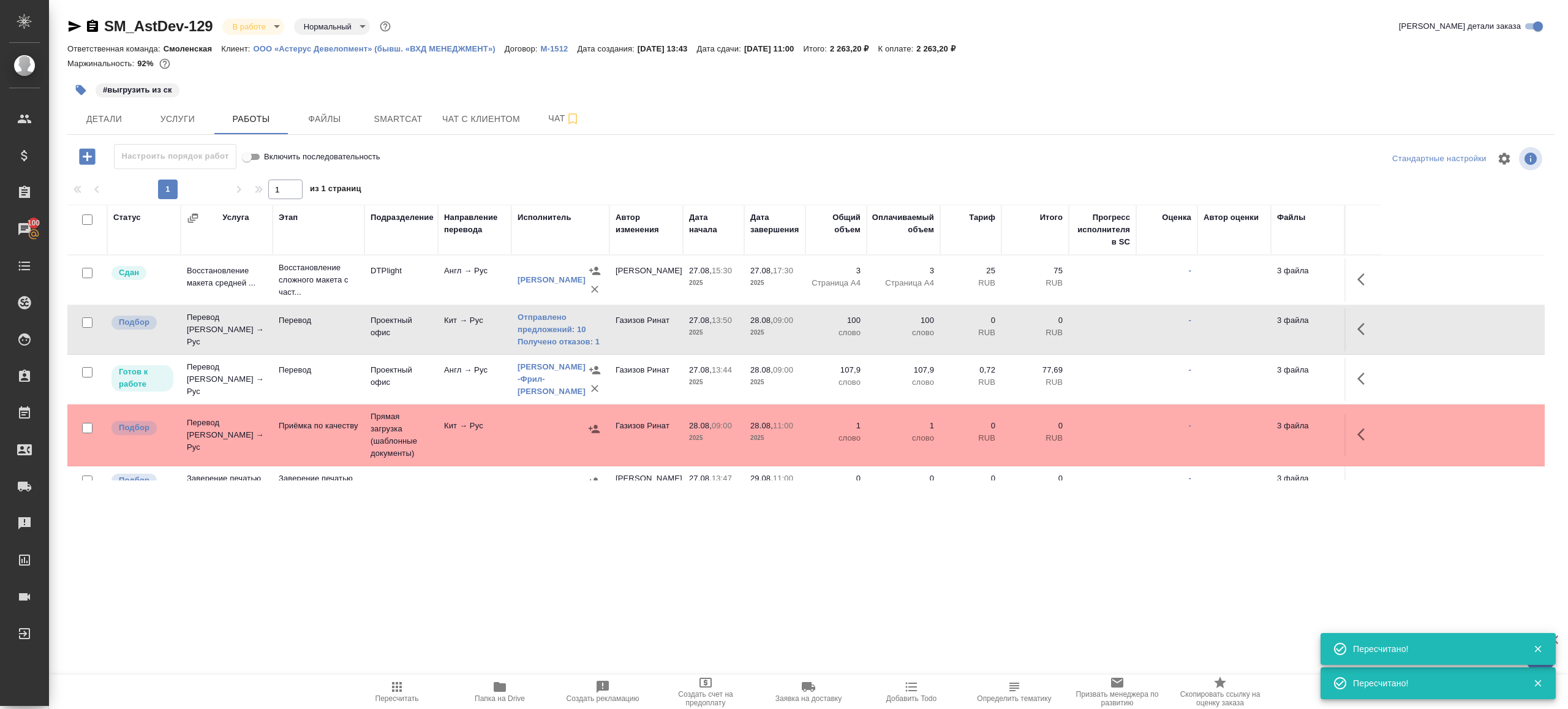
drag, startPoint x: 408, startPoint y: 678, endPoint x: 431, endPoint y: 657, distance: 31.1
click at [408, 678] on button "Пересчитать" at bounding box center [397, 692] width 103 height 34
click at [492, 614] on div ".cls-1 fill:#fff; AWATERA Gazizov Rinat Клиенты Спецификации Заказы 100 Чаты To…" at bounding box center [784, 354] width 1568 height 709
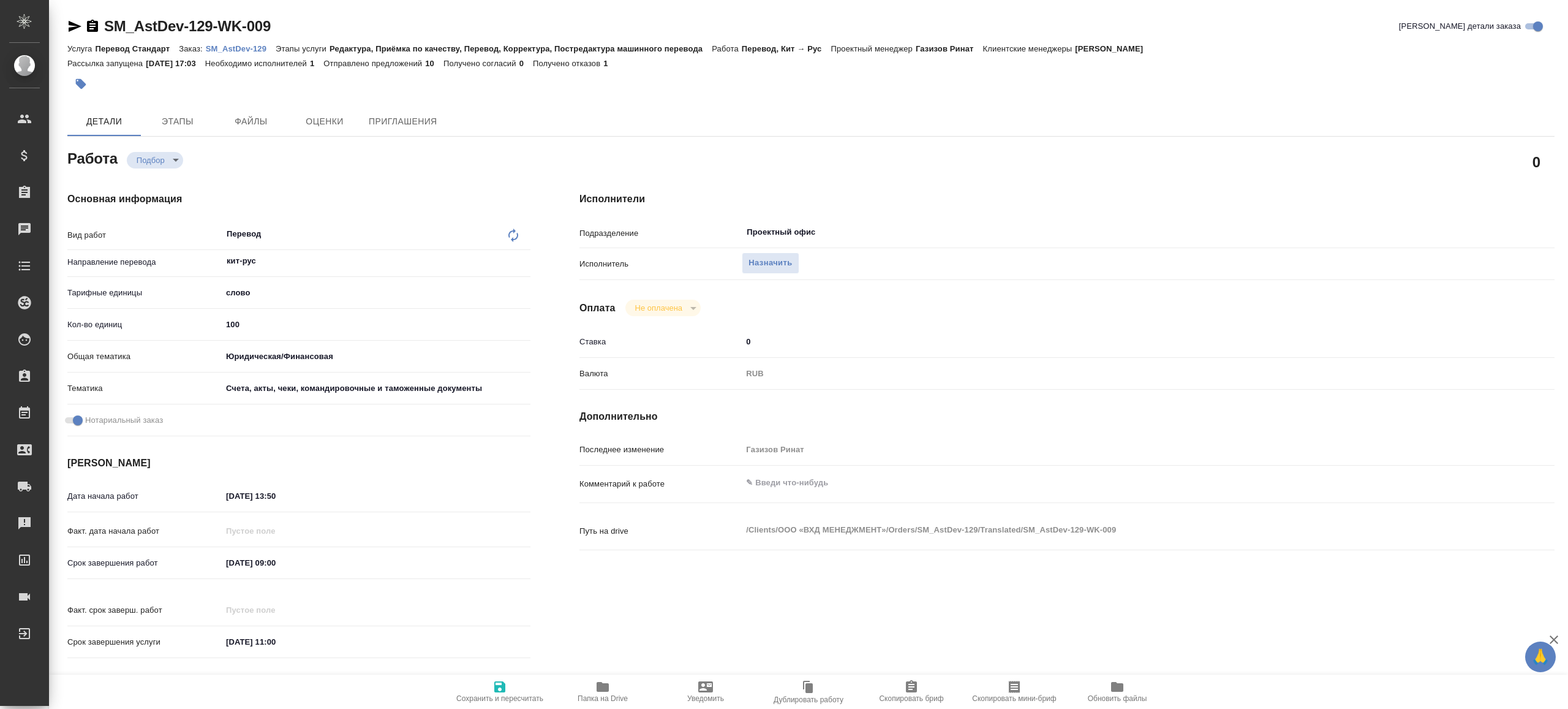
type textarea "x"
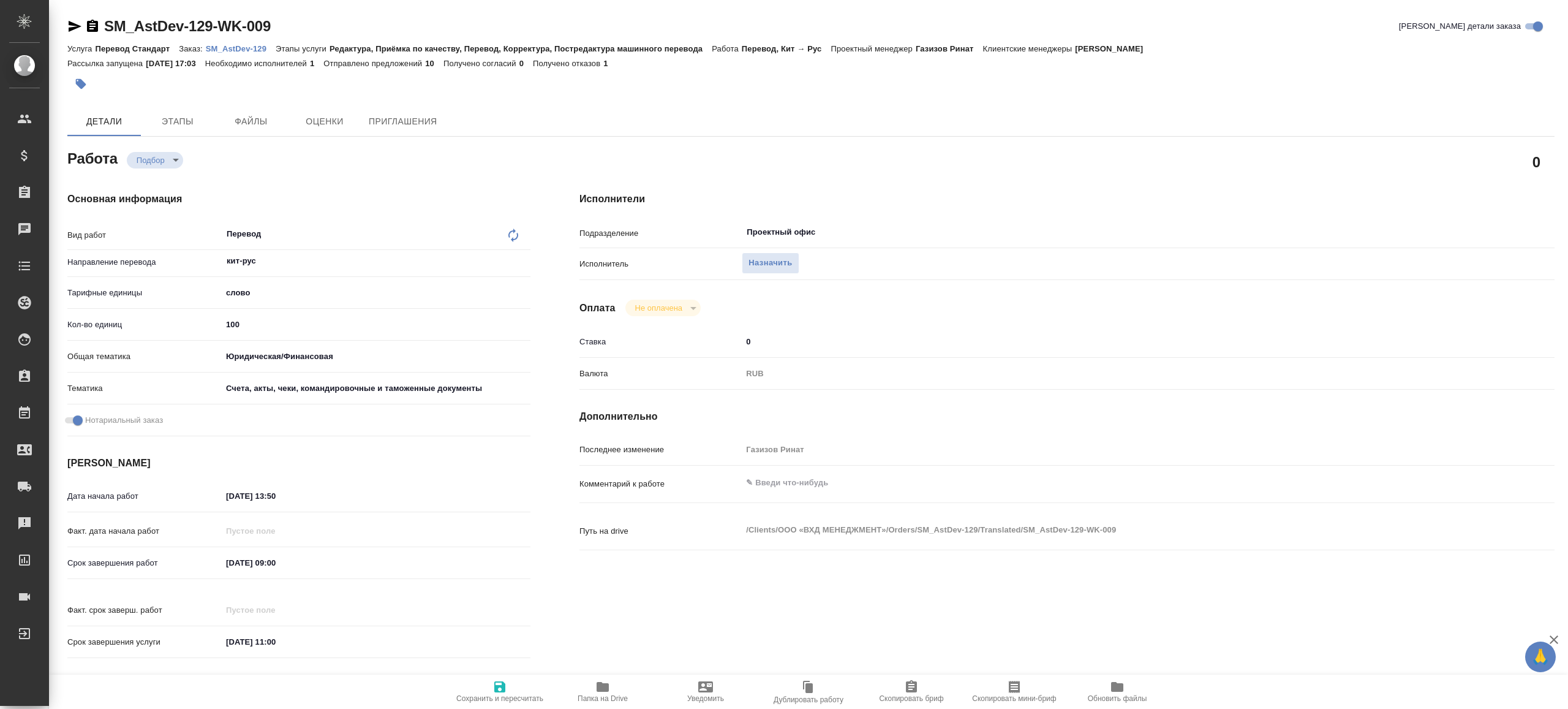
type textarea "x"
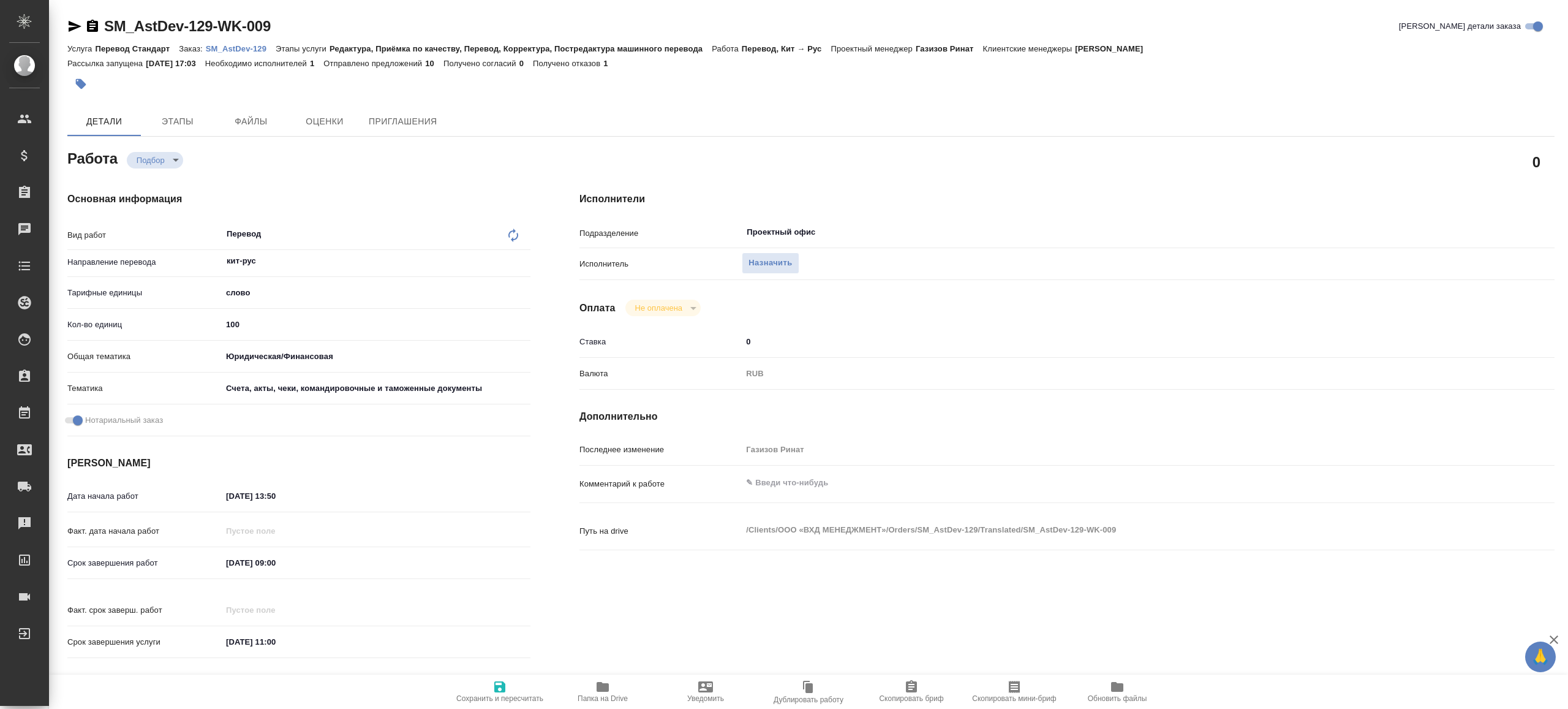
type textarea "x"
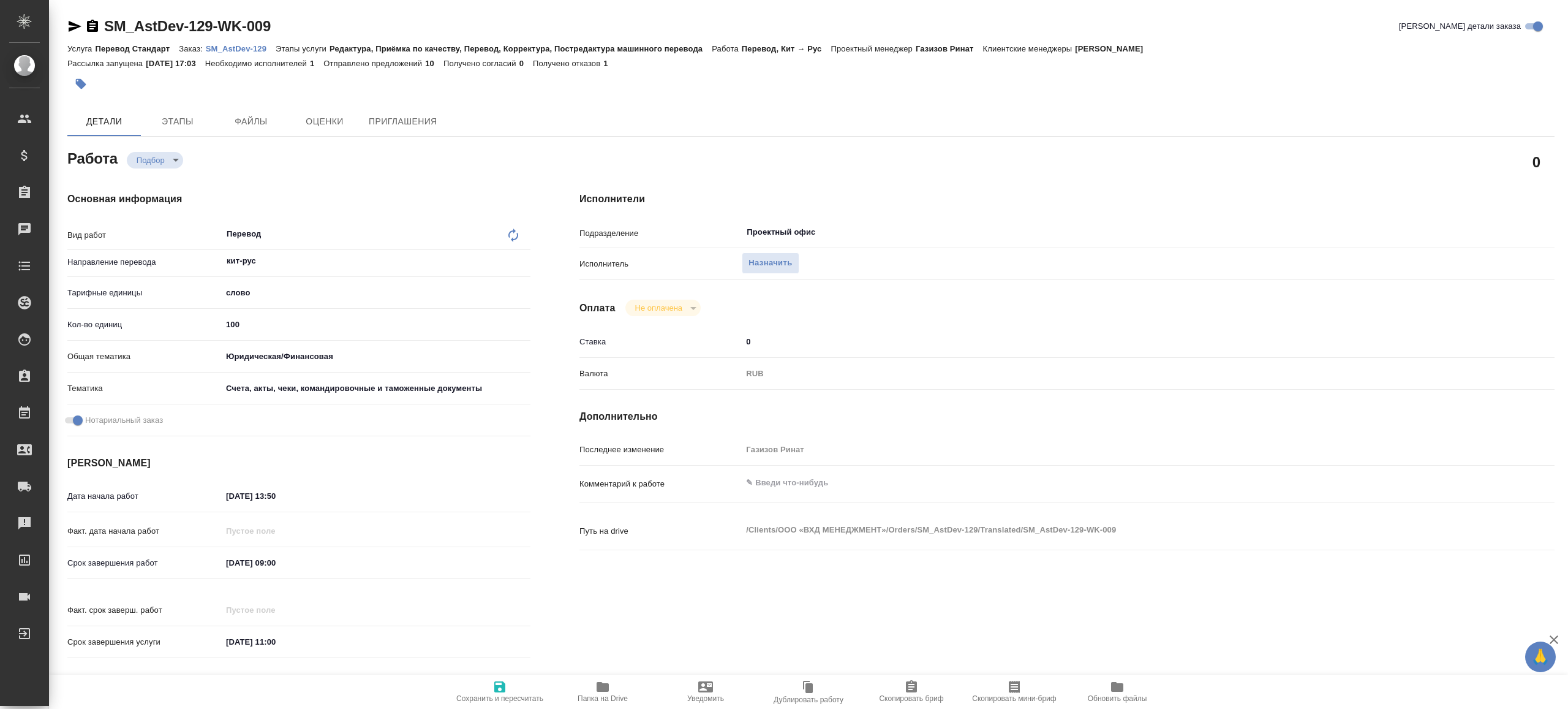
type textarea "x"
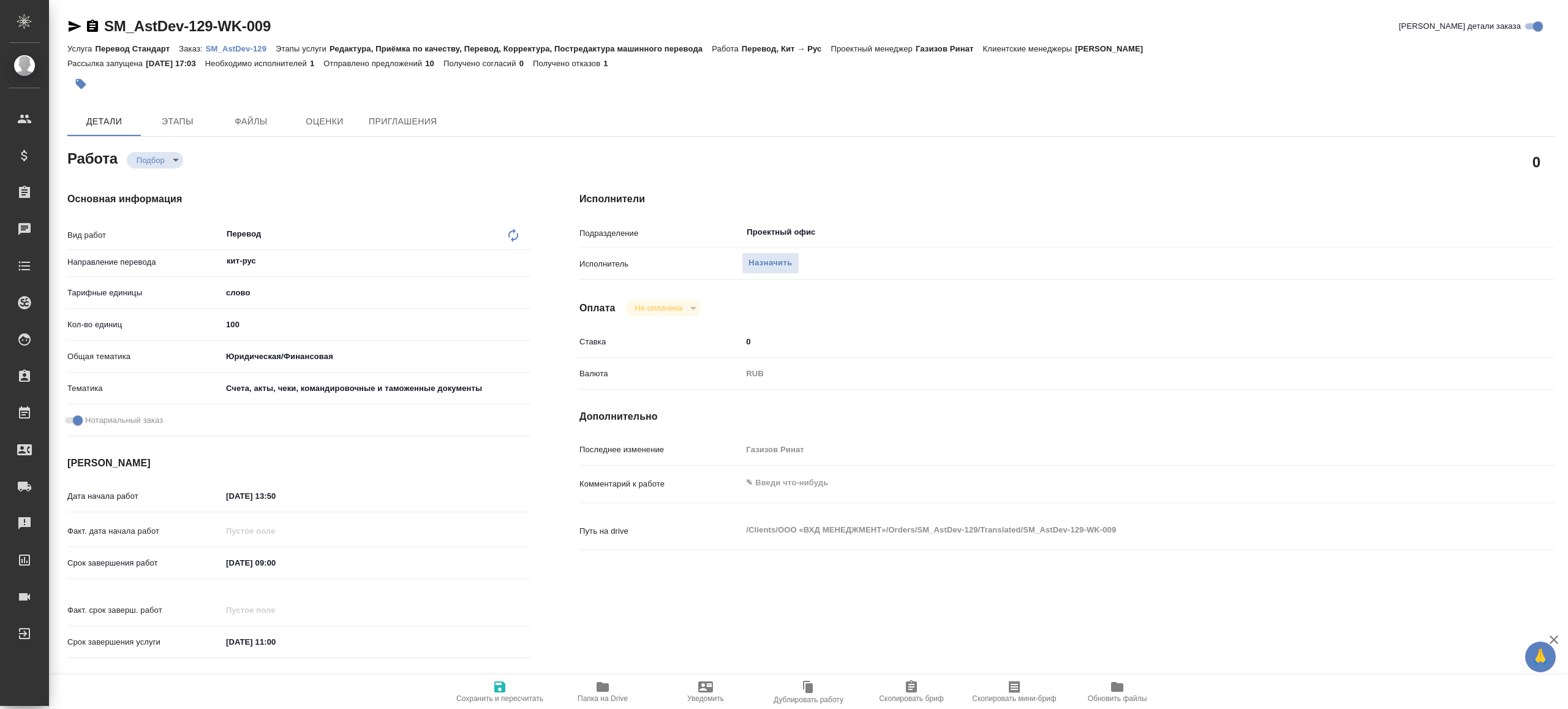
type textarea "x"
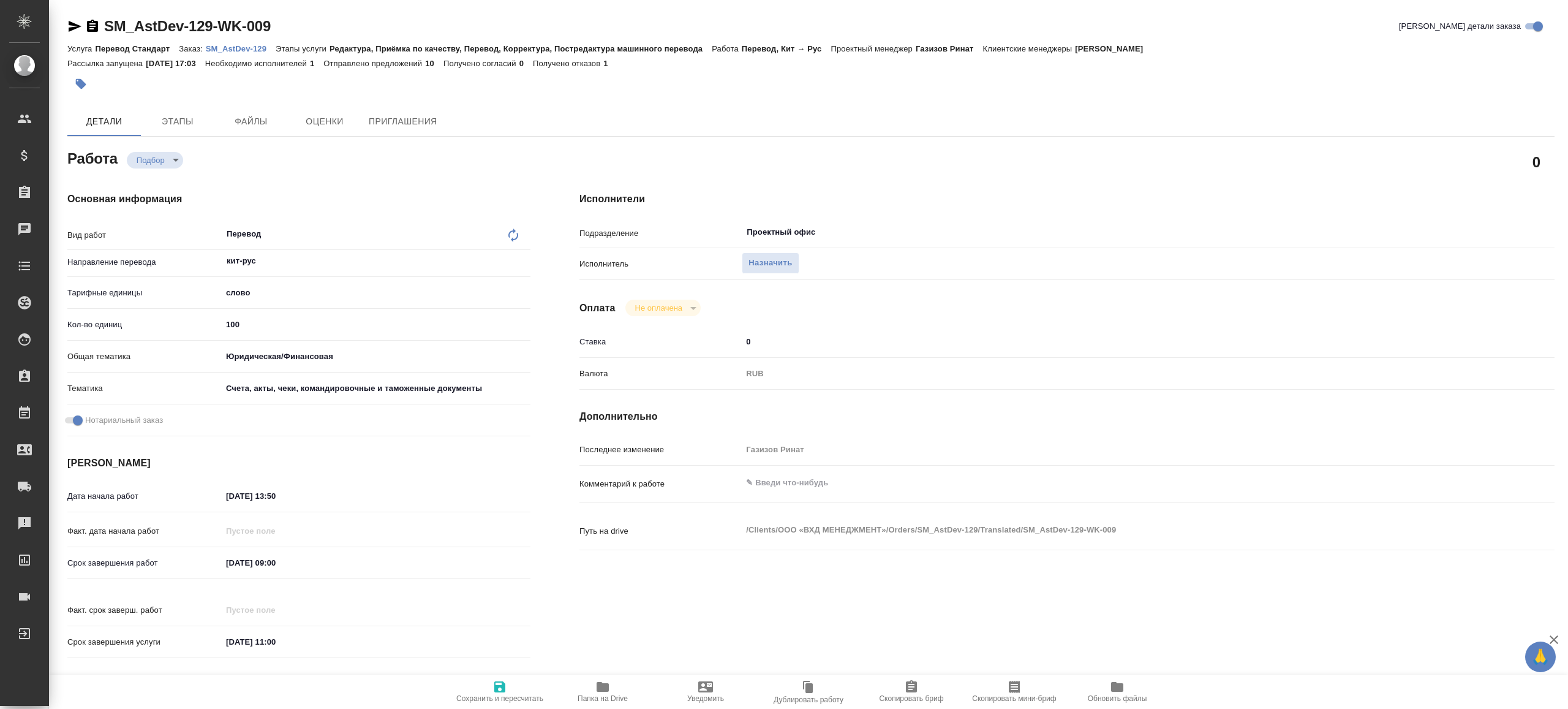
type textarea "x"
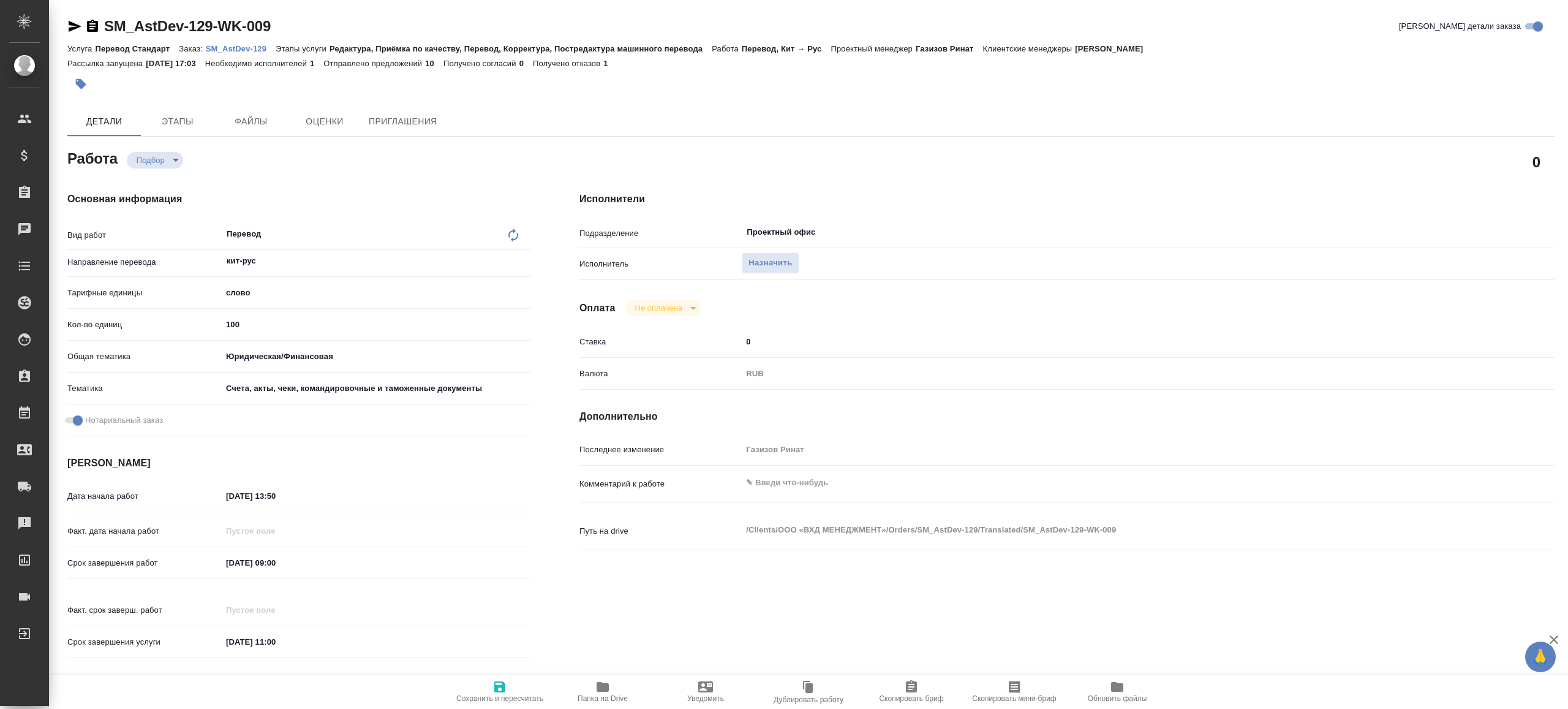
type textarea "x"
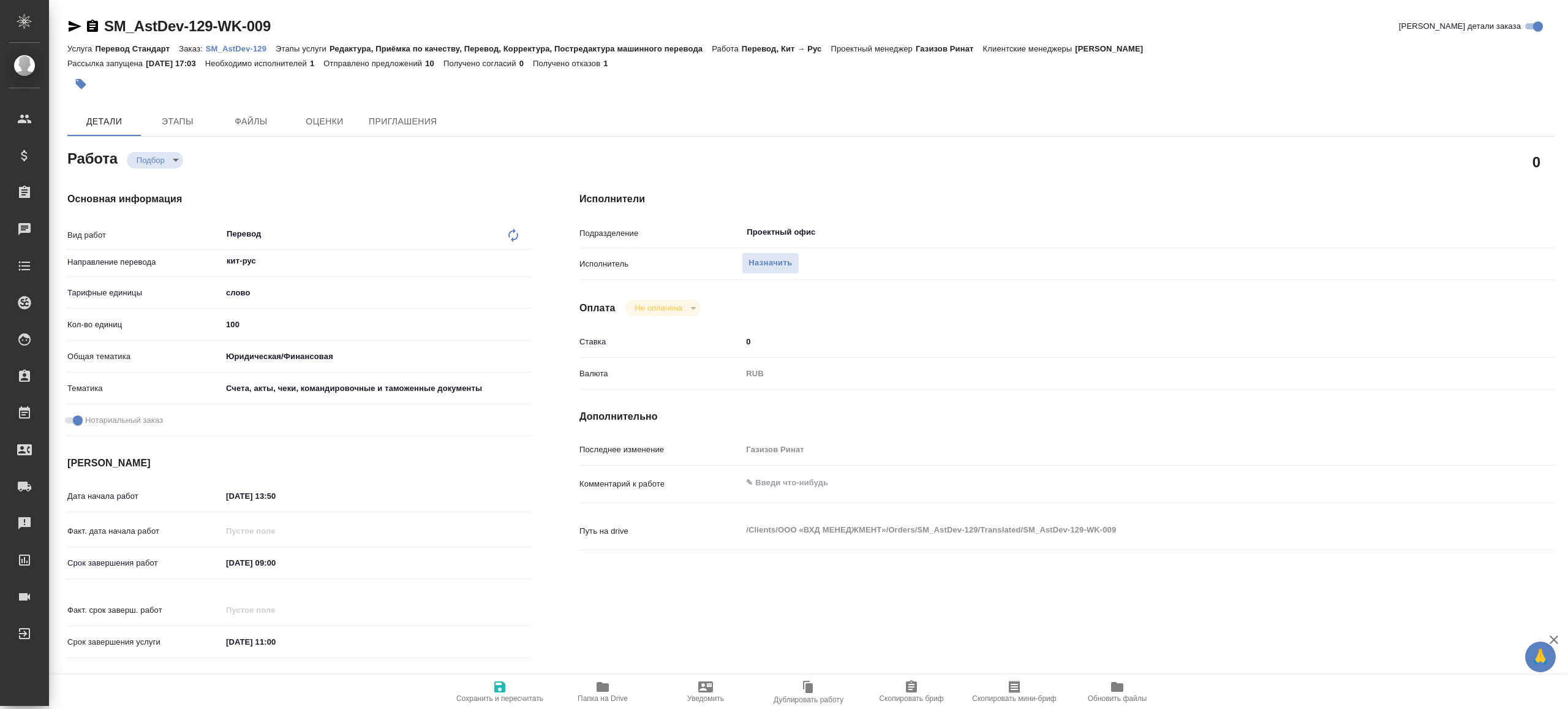
type textarea "x"
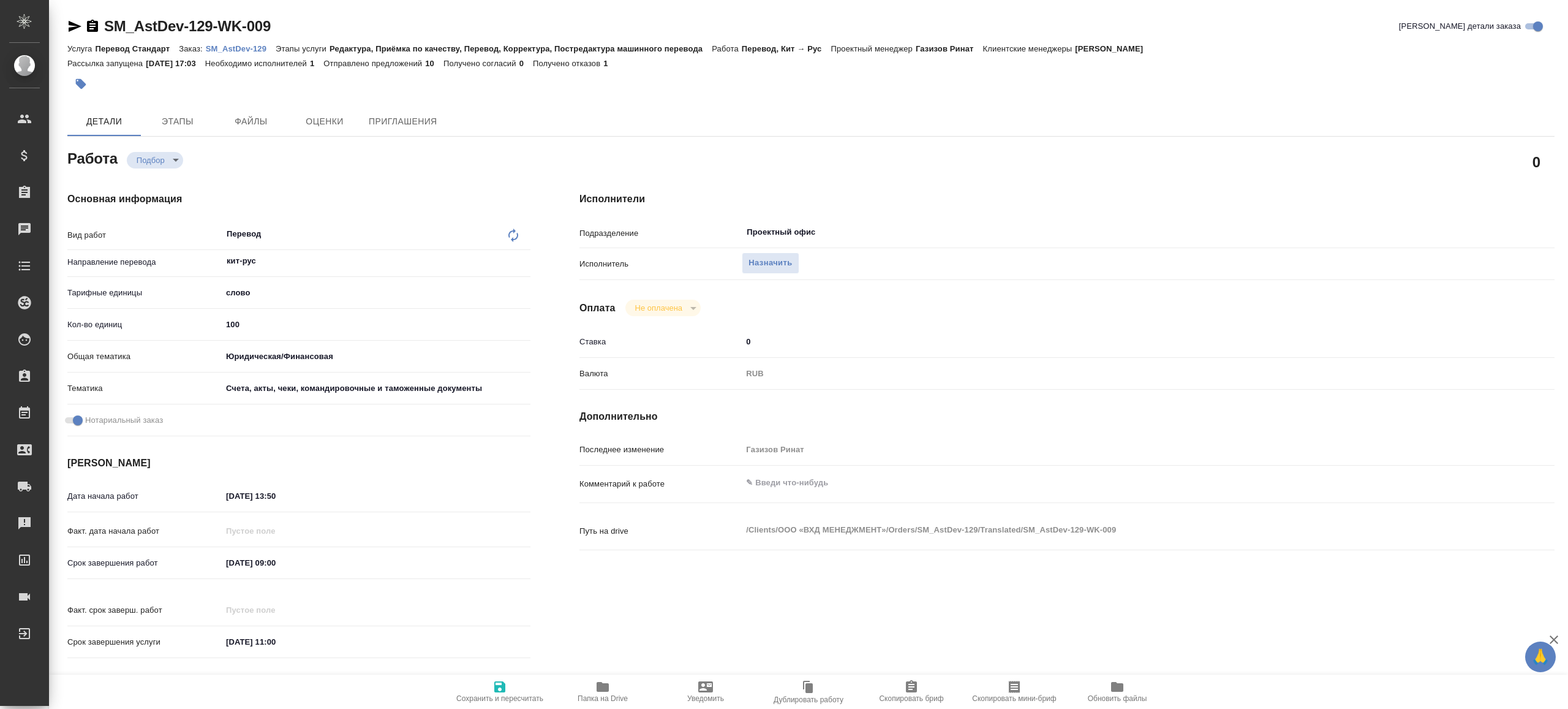
type textarea "x"
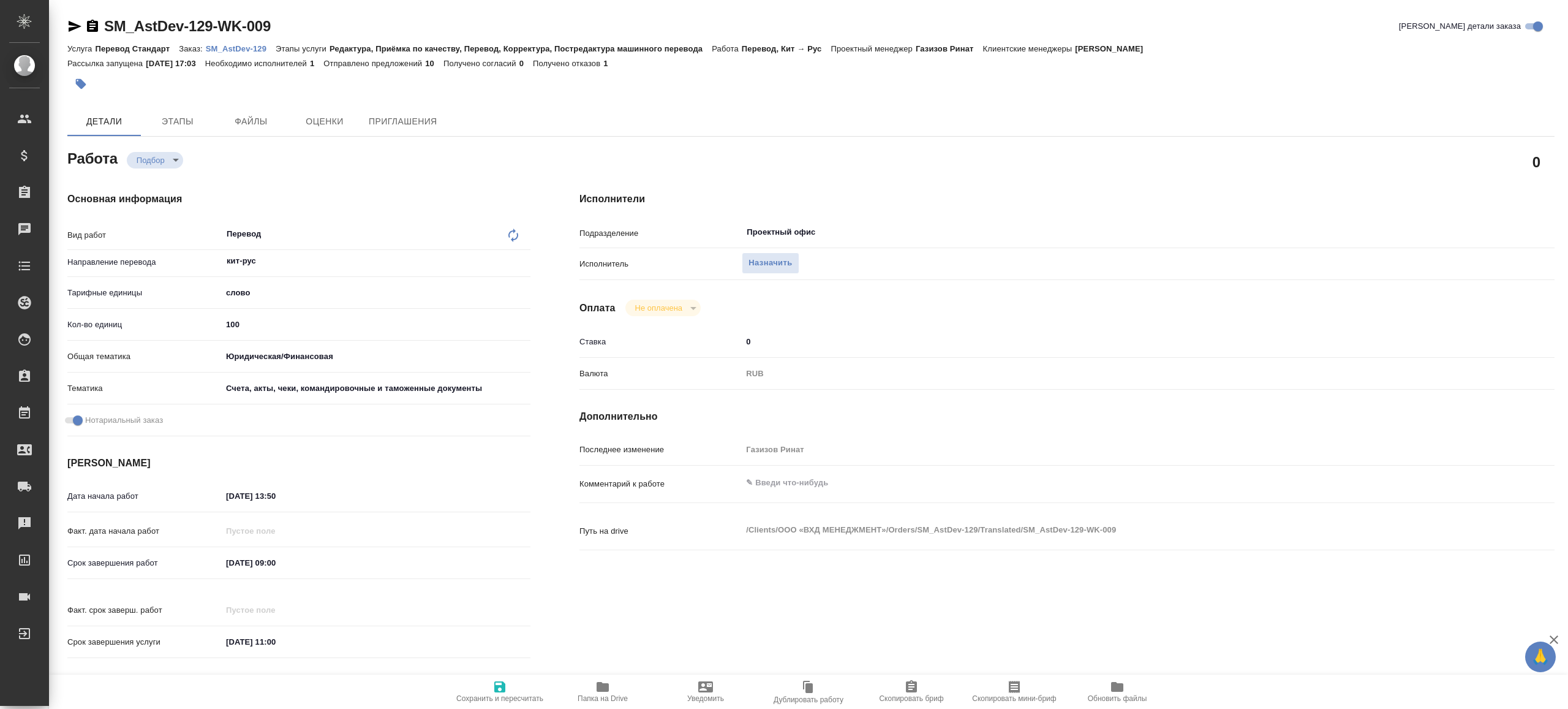
type textarea "x"
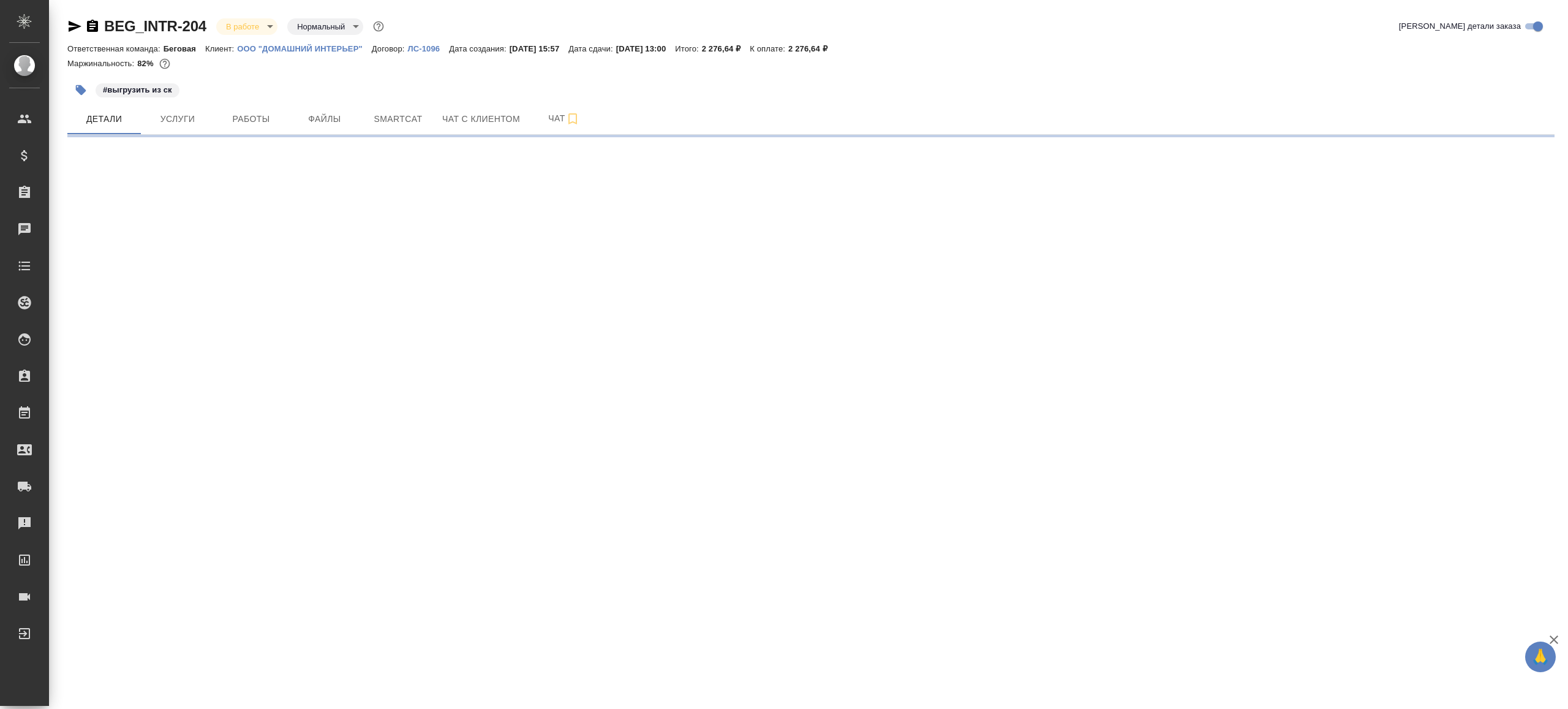
select select "RU"
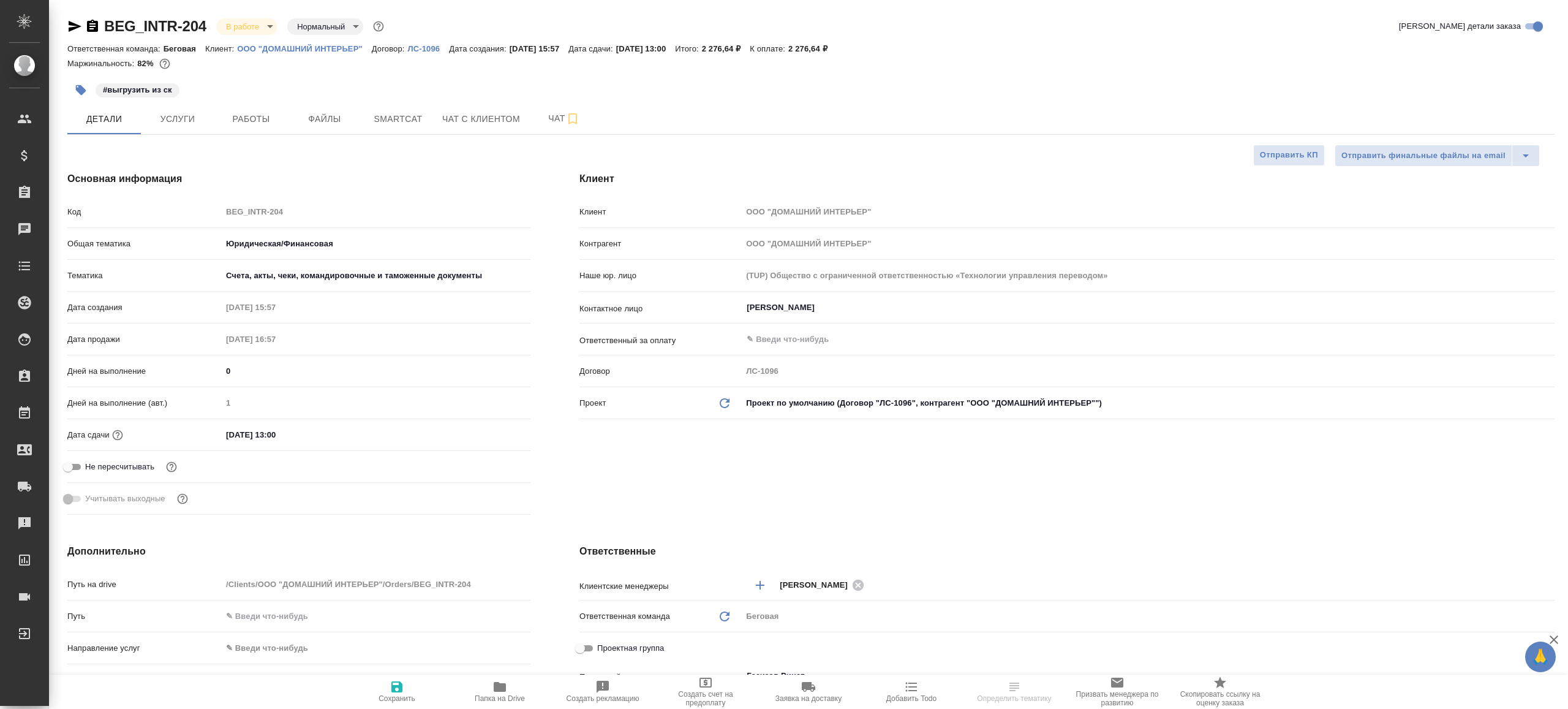
type textarea "x"
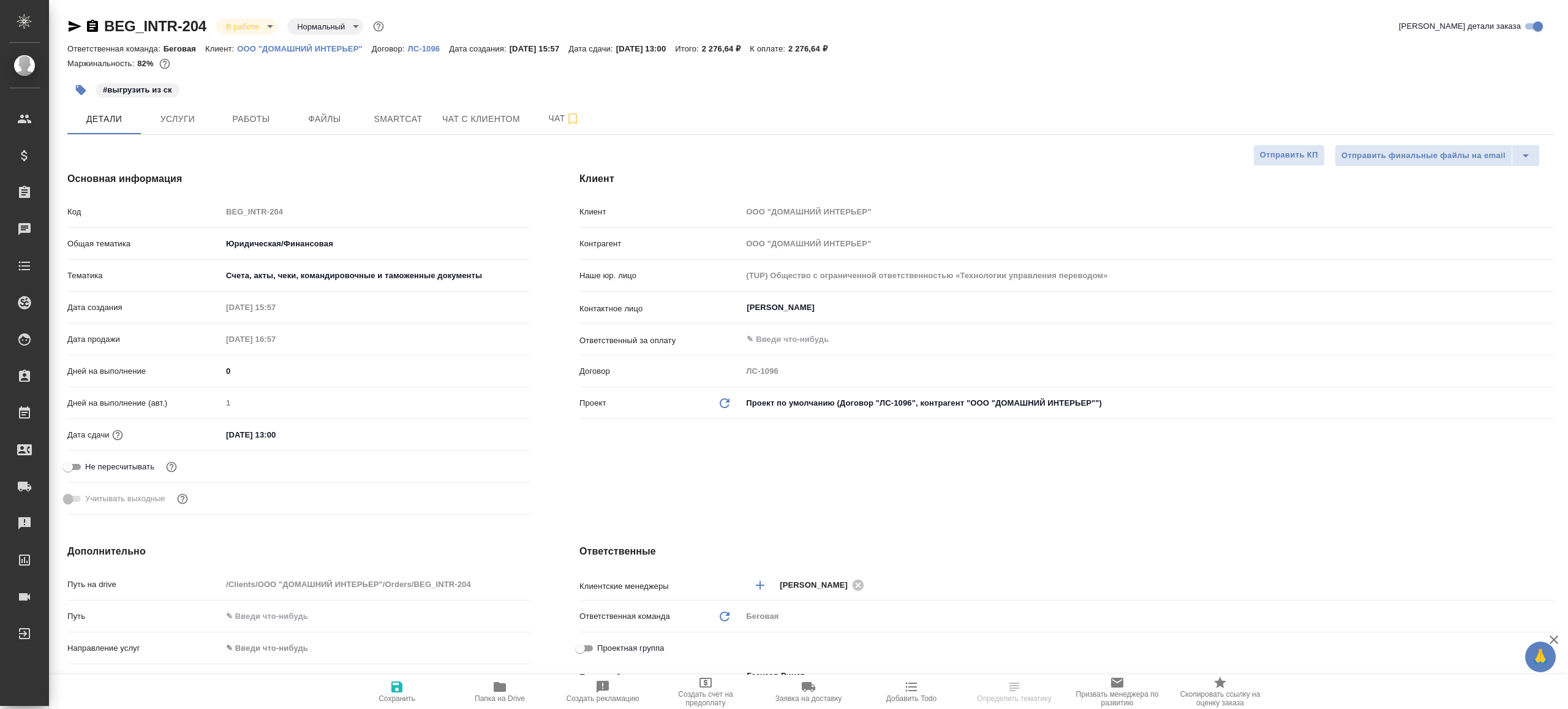
type textarea "x"
